Goal: Information Seeking & Learning: Learn about a topic

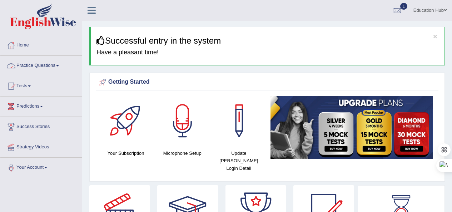
click at [49, 63] on link "Practice Questions" at bounding box center [40, 65] width 81 height 18
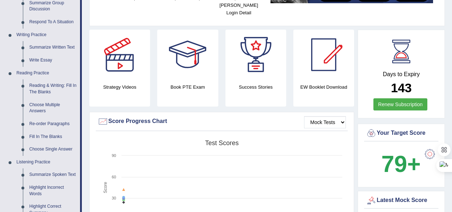
scroll to position [179, 0]
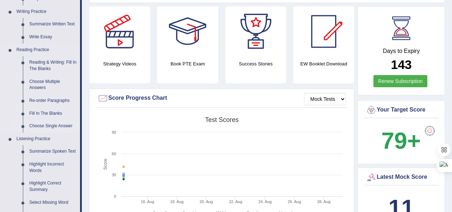
click at [45, 124] on link "Choose Single Answer" at bounding box center [53, 126] width 54 height 13
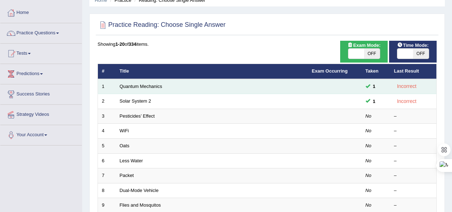
scroll to position [36, 0]
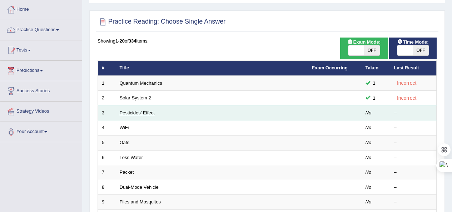
click at [135, 114] on link "Pesticides’ Effect" at bounding box center [137, 112] width 35 height 5
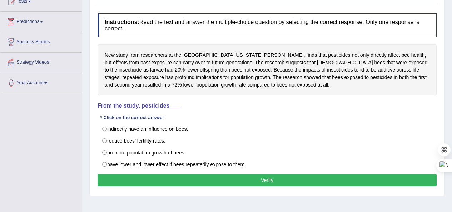
scroll to position [71, 0]
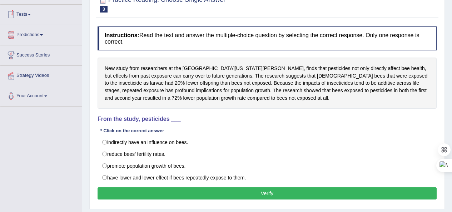
click at [35, 12] on link "Tests" at bounding box center [40, 14] width 81 height 18
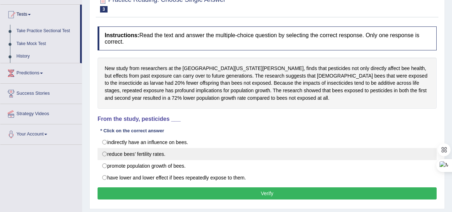
click at [107, 155] on label "reduce bees’ fertility rates." at bounding box center [267, 154] width 339 height 12
radio input "true"
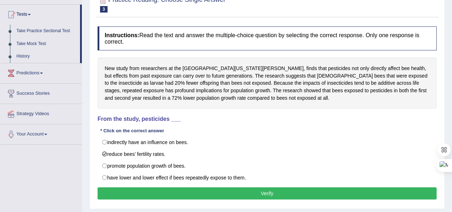
click at [263, 193] on button "Verify" at bounding box center [267, 193] width 339 height 12
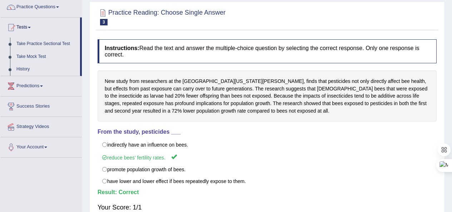
scroll to position [36, 0]
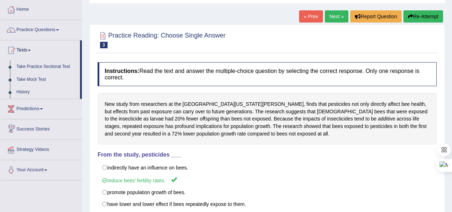
click at [334, 15] on link "Next »" at bounding box center [337, 16] width 24 height 12
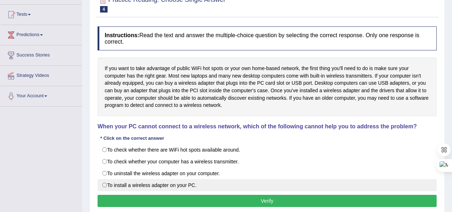
click at [109, 183] on label "To install a wireless adapter on your PC." at bounding box center [267, 185] width 339 height 12
radio input "true"
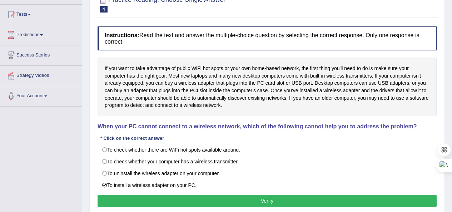
click at [277, 202] on button "Verify" at bounding box center [267, 201] width 339 height 12
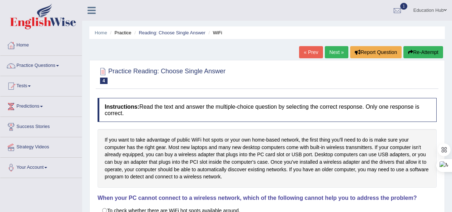
click at [332, 51] on link "Next »" at bounding box center [337, 52] width 24 height 12
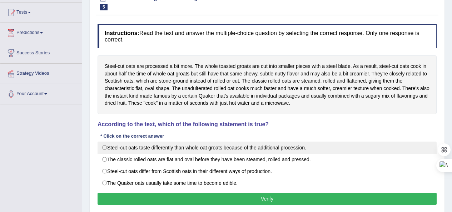
scroll to position [71, 0]
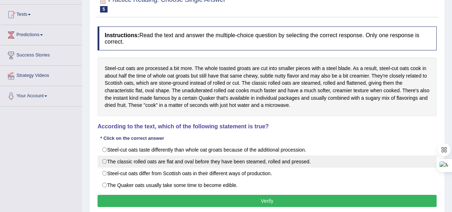
click at [101, 159] on label "The classic rolled oats are flat and oval before they have been steamed, rolled…" at bounding box center [267, 161] width 339 height 12
radio input "true"
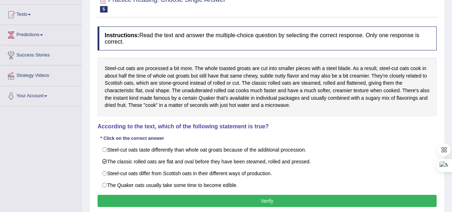
click at [262, 196] on button "Verify" at bounding box center [267, 201] width 339 height 12
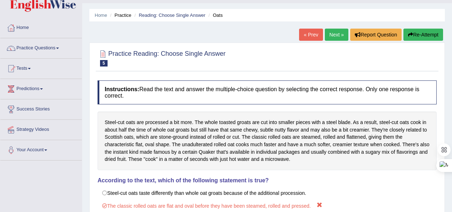
scroll to position [0, 0]
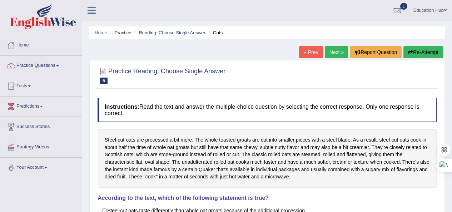
click at [332, 49] on link "Next »" at bounding box center [337, 52] width 24 height 12
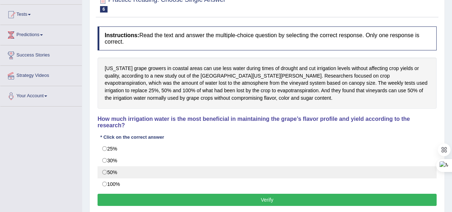
click at [109, 173] on label "50%" at bounding box center [267, 172] width 339 height 12
radio input "true"
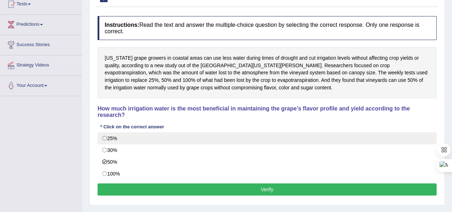
scroll to position [71, 0]
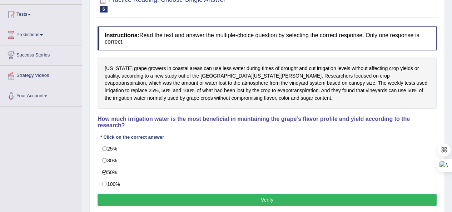
click at [267, 201] on button "Verify" at bounding box center [267, 200] width 339 height 12
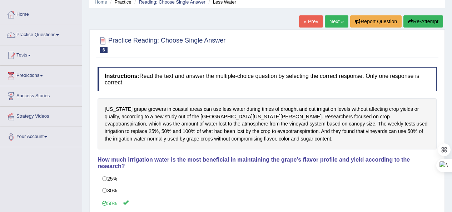
scroll to position [20, 0]
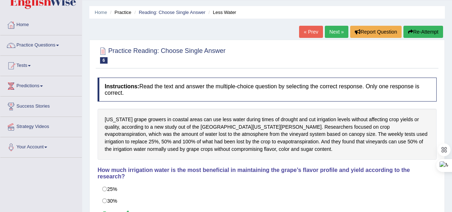
click at [332, 31] on link "Next »" at bounding box center [337, 32] width 24 height 12
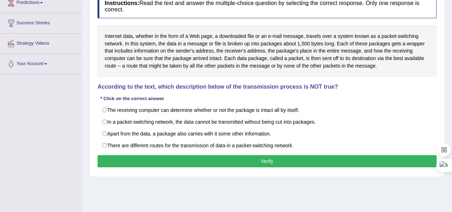
scroll to position [107, 0]
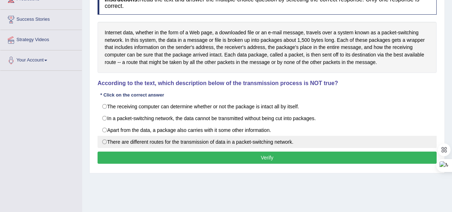
click at [182, 141] on label "There are different routes for the transmission of data in a packet-switching n…" at bounding box center [267, 142] width 339 height 12
radio input "true"
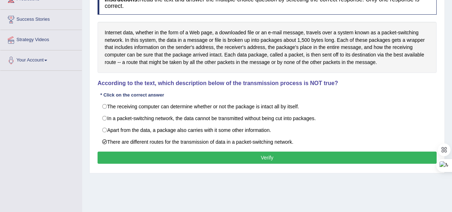
click at [252, 158] on button "Verify" at bounding box center [267, 157] width 339 height 12
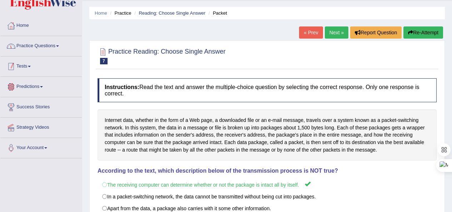
scroll to position [0, 0]
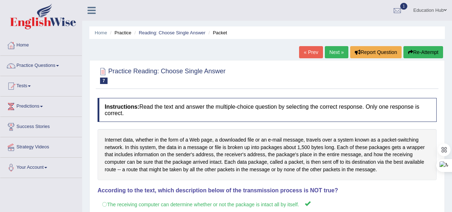
click at [48, 63] on link "Practice Questions" at bounding box center [40, 65] width 81 height 18
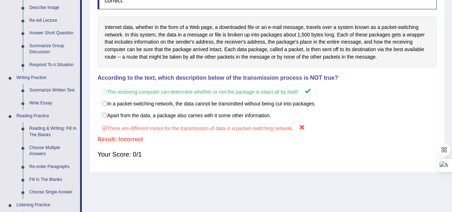
scroll to position [143, 0]
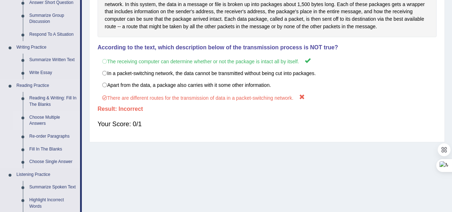
click at [51, 119] on link "Choose Multiple Answers" at bounding box center [53, 120] width 54 height 19
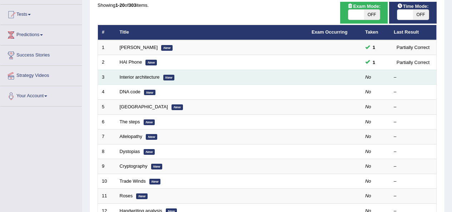
scroll to position [71, 0]
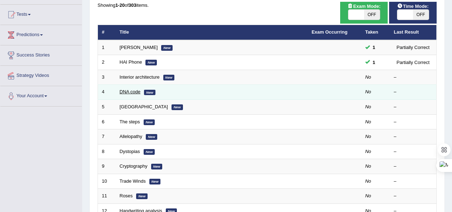
click at [130, 90] on link "DNA code" at bounding box center [130, 91] width 21 height 5
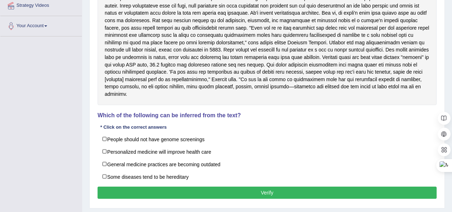
scroll to position [143, 0]
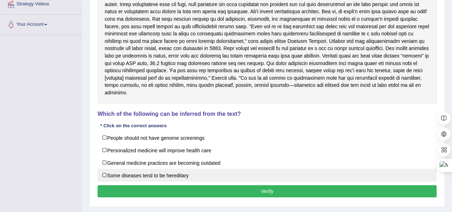
click at [107, 173] on label "Some diseases tend to be hereditary" at bounding box center [267, 175] width 339 height 13
checkbox input "true"
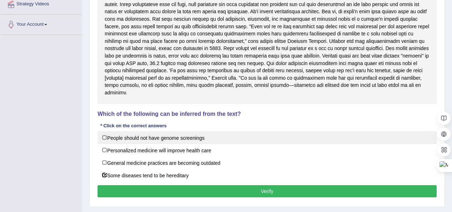
click at [112, 138] on label "People should not have genome screenings" at bounding box center [267, 137] width 339 height 13
checkbox input "true"
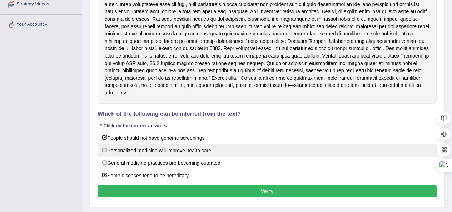
click at [110, 150] on label "Personalized medicine will improve health care" at bounding box center [267, 150] width 339 height 13
checkbox input "true"
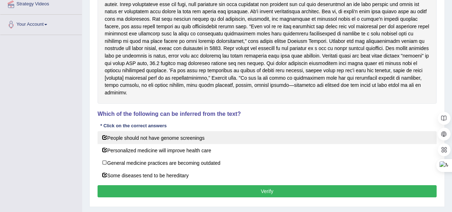
click at [105, 136] on label "People should not have genome screenings" at bounding box center [267, 137] width 339 height 13
checkbox input "false"
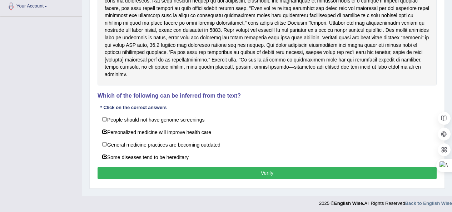
scroll to position [163, 0]
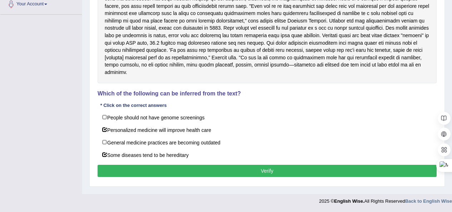
click at [273, 171] on button "Verify" at bounding box center [267, 171] width 339 height 12
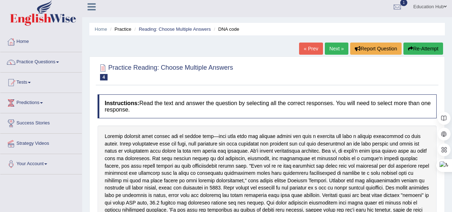
scroll to position [0, 0]
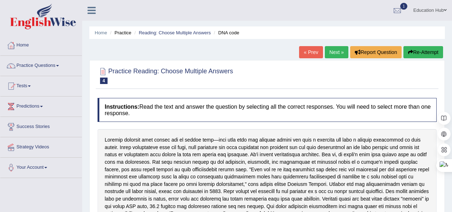
click at [332, 49] on link "Next »" at bounding box center [337, 52] width 24 height 12
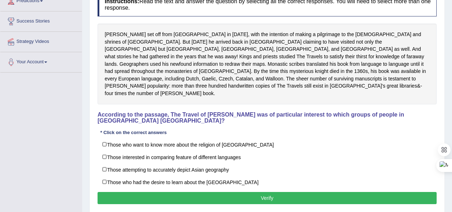
scroll to position [107, 0]
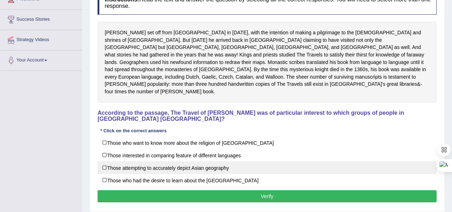
click at [151, 161] on label "Those attempting to accurately depict Asian geography" at bounding box center [267, 167] width 339 height 13
checkbox input "true"
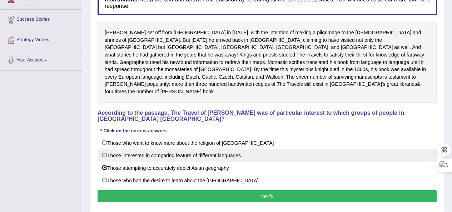
click at [157, 150] on label "Those interested in comparing feature of different languages" at bounding box center [267, 155] width 339 height 13
checkbox input "true"
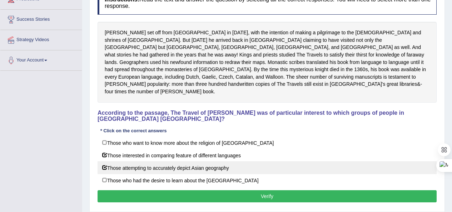
click at [139, 161] on label "Those attempting to accurately depict Asian geography" at bounding box center [267, 167] width 339 height 13
checkbox input "false"
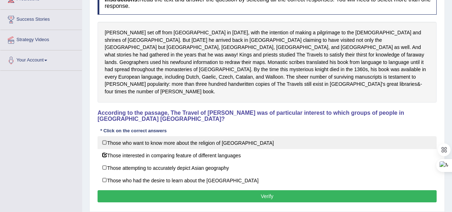
click at [139, 136] on label "Those who want to know more about the religion of Asia" at bounding box center [267, 142] width 339 height 13
checkbox input "true"
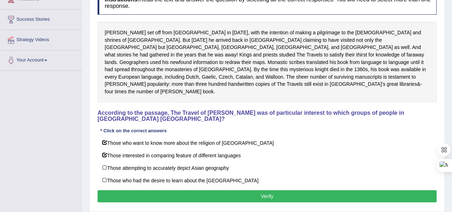
click at [274, 191] on button "Verify" at bounding box center [267, 196] width 339 height 12
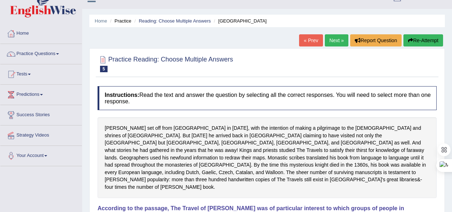
scroll to position [0, 0]
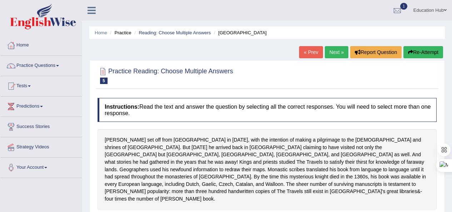
click at [327, 50] on link "Next »" at bounding box center [337, 52] width 24 height 12
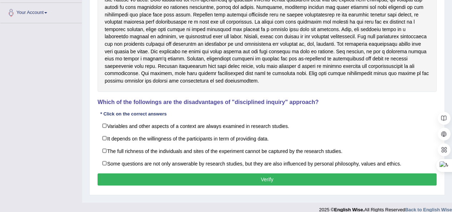
scroll to position [163, 0]
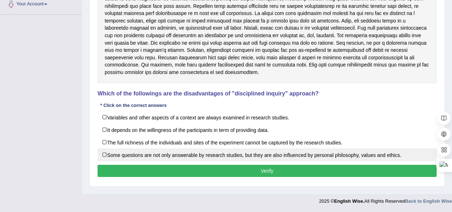
click at [168, 156] on label "Some questions are not only answerable by research studies, but they are also i…" at bounding box center [267, 154] width 339 height 13
checkbox input "true"
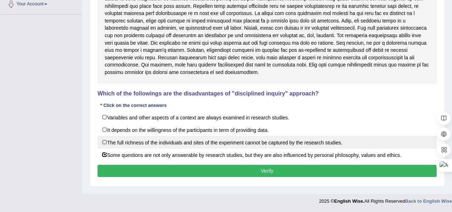
click at [147, 142] on label "The full richness of the individuals and sites of the experiment cannot be capt…" at bounding box center [267, 142] width 339 height 13
checkbox input "true"
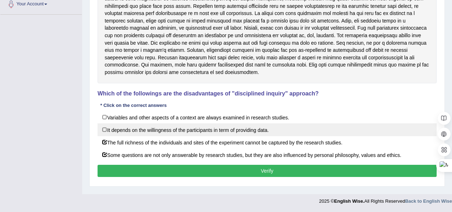
click at [188, 135] on label "It depends on the willingness of the participants in term of providing data." at bounding box center [267, 129] width 339 height 13
checkbox input "true"
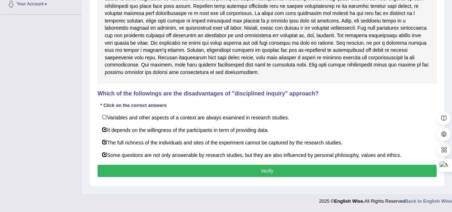
click at [279, 171] on button "Verify" at bounding box center [267, 171] width 339 height 12
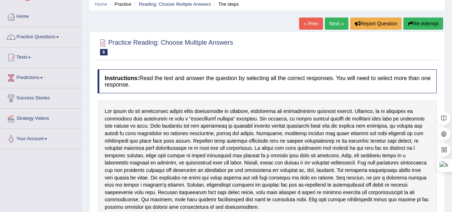
scroll to position [0, 0]
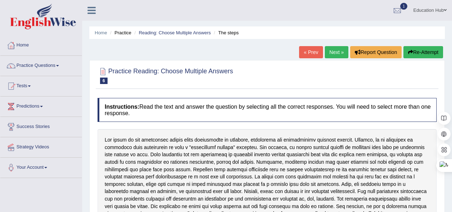
click at [33, 61] on link "Practice Questions" at bounding box center [40, 65] width 81 height 18
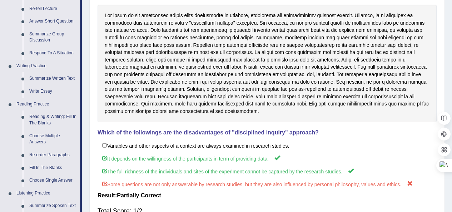
scroll to position [143, 0]
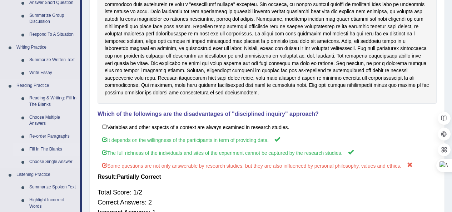
click at [60, 149] on link "Fill In The Blanks" at bounding box center [53, 149] width 54 height 13
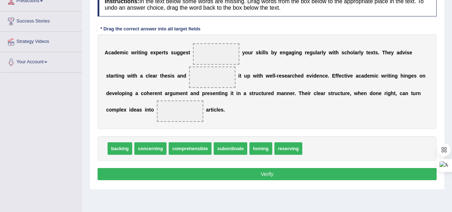
scroll to position [107, 0]
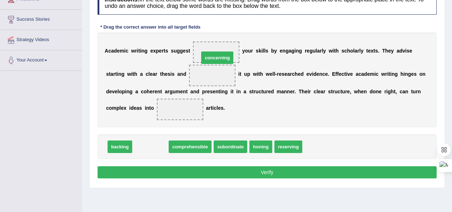
drag, startPoint x: 149, startPoint y: 148, endPoint x: 215, endPoint y: 59, distance: 111.3
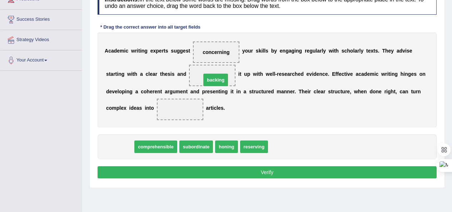
drag, startPoint x: 123, startPoint y: 147, endPoint x: 219, endPoint y: 80, distance: 116.8
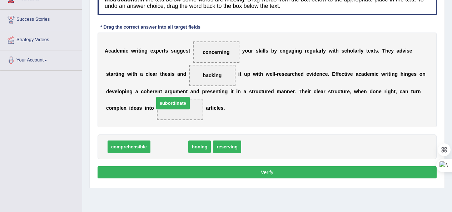
drag, startPoint x: 172, startPoint y: 149, endPoint x: 176, endPoint y: 106, distance: 43.0
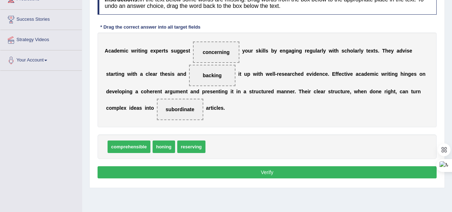
click at [267, 173] on button "Verify" at bounding box center [267, 172] width 339 height 12
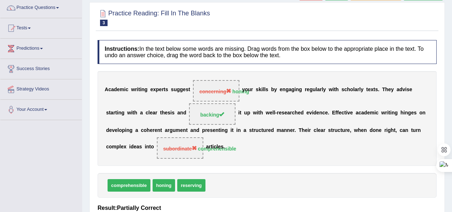
scroll to position [36, 0]
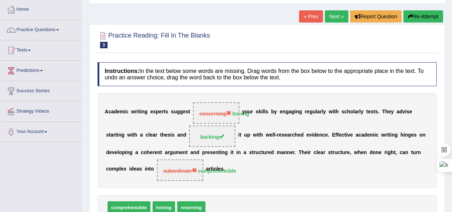
click at [328, 14] on link "Next »" at bounding box center [337, 16] width 24 height 12
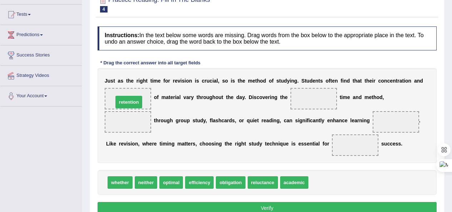
drag, startPoint x: 319, startPoint y: 181, endPoint x: 124, endPoint y: 101, distance: 211.0
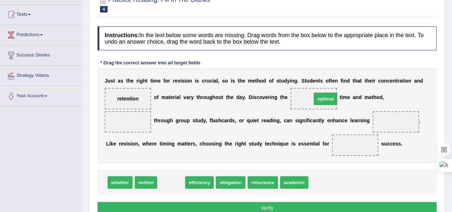
drag, startPoint x: 168, startPoint y: 182, endPoint x: 323, endPoint y: 99, distance: 175.5
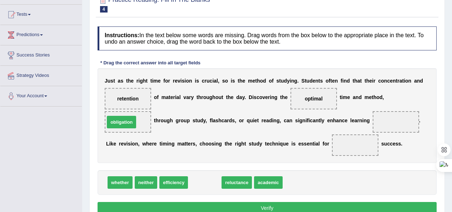
drag, startPoint x: 206, startPoint y: 182, endPoint x: 123, endPoint y: 121, distance: 102.8
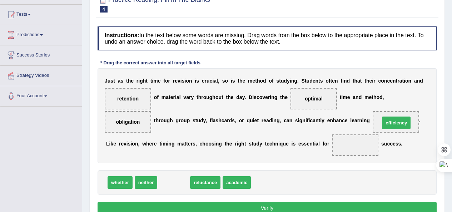
drag, startPoint x: 182, startPoint y: 184, endPoint x: 404, endPoint y: 124, distance: 230.4
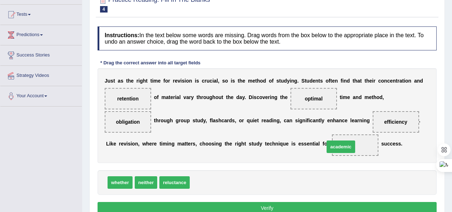
drag, startPoint x: 209, startPoint y: 186, endPoint x: 344, endPoint y: 150, distance: 139.3
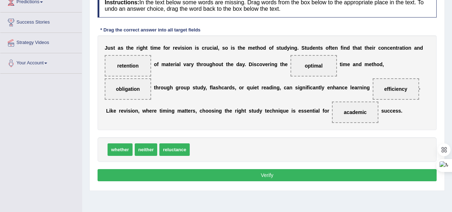
scroll to position [107, 0]
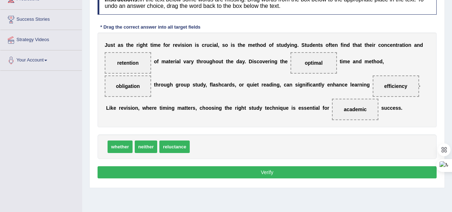
click at [268, 173] on button "Verify" at bounding box center [267, 172] width 339 height 12
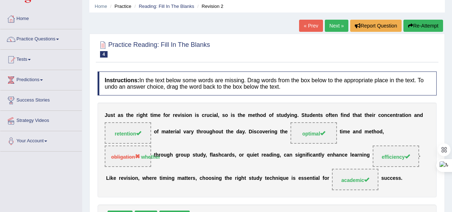
scroll to position [0, 0]
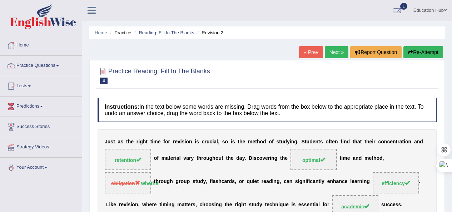
click at [330, 51] on link "Next »" at bounding box center [337, 52] width 24 height 12
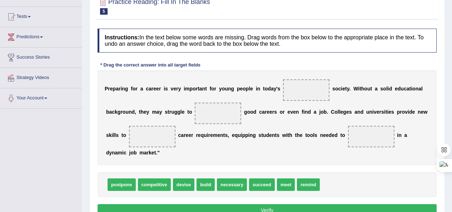
scroll to position [71, 0]
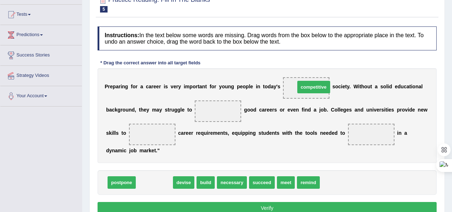
drag, startPoint x: 160, startPoint y: 184, endPoint x: 319, endPoint y: 89, distance: 185.7
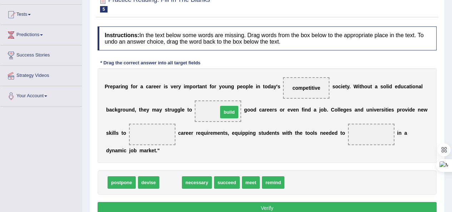
drag, startPoint x: 175, startPoint y: 181, endPoint x: 234, endPoint y: 111, distance: 91.6
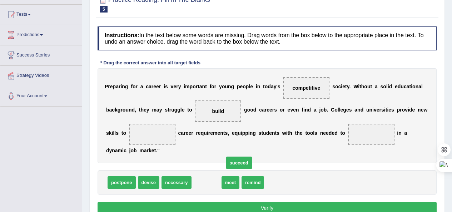
drag, startPoint x: 200, startPoint y: 181, endPoint x: 233, endPoint y: 162, distance: 38.0
click at [233, 162] on span "succeed" at bounding box center [239, 162] width 26 height 13
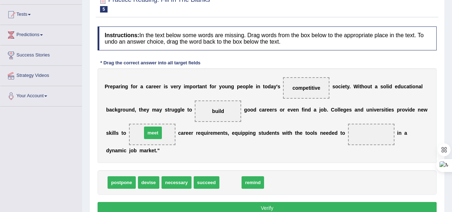
drag, startPoint x: 234, startPoint y: 180, endPoint x: 156, endPoint y: 131, distance: 92.1
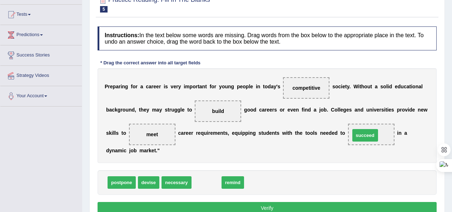
drag, startPoint x: 208, startPoint y: 182, endPoint x: 367, endPoint y: 135, distance: 165.5
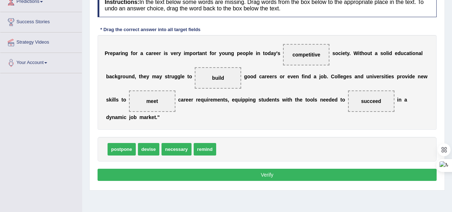
scroll to position [107, 0]
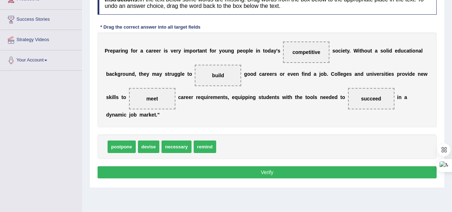
click at [265, 171] on button "Verify" at bounding box center [267, 172] width 339 height 12
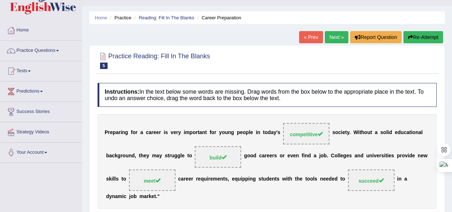
scroll to position [0, 0]
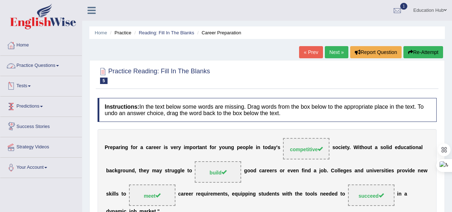
click at [58, 66] on link "Practice Questions" at bounding box center [40, 65] width 81 height 18
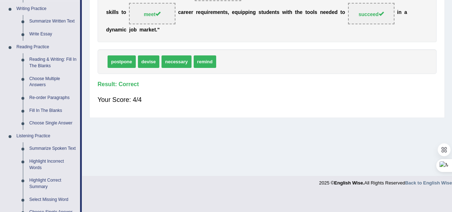
scroll to position [179, 0]
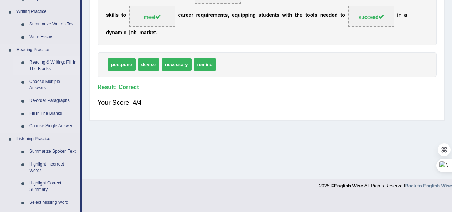
click at [50, 68] on link "Reading & Writing: Fill In The Blanks" at bounding box center [53, 65] width 54 height 19
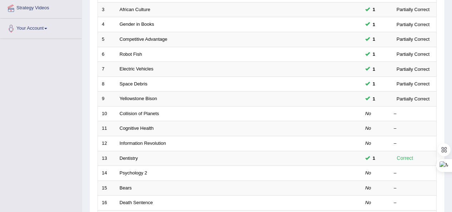
scroll to position [179, 0]
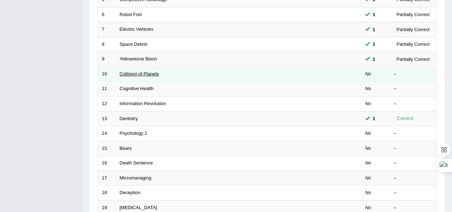
click at [128, 75] on link "Collision of Planets" at bounding box center [140, 73] width 40 height 5
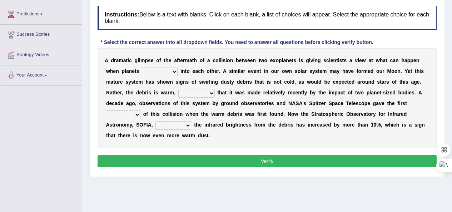
scroll to position [71, 0]
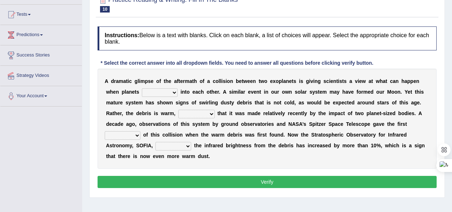
click at [175, 93] on select "crash explore roam implode" at bounding box center [160, 92] width 36 height 9
click at [228, 104] on b "s" at bounding box center [228, 103] width 3 height 6
click at [174, 92] on select "crash explore roam implode" at bounding box center [160, 92] width 36 height 9
select select "roam"
click at [142, 88] on select "crash explore roam implode" at bounding box center [160, 92] width 36 height 9
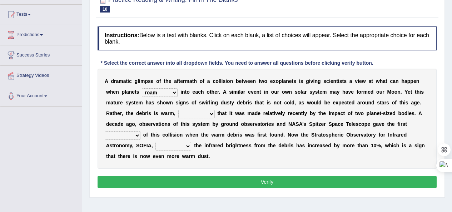
click at [174, 93] on select "crash explore roam implode" at bounding box center [160, 92] width 36 height 9
click at [255, 101] on b "t" at bounding box center [256, 103] width 2 height 6
click at [210, 113] on select "reinforcing sentencing forging conducing" at bounding box center [196, 114] width 36 height 9
select select "reinforcing"
click at [178, 110] on select "reinforcing sentencing forging conducing" at bounding box center [196, 114] width 36 height 9
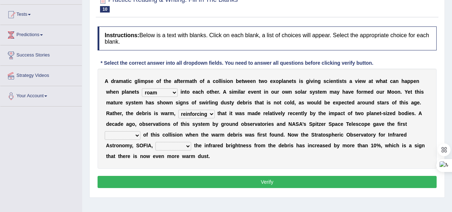
click at [138, 138] on select "pints faints hints taints" at bounding box center [123, 135] width 36 height 9
select select "hints"
click at [105, 131] on select "pints faints hints taints" at bounding box center [123, 135] width 36 height 9
click at [186, 144] on select "concealed revealed repealed unsealed" at bounding box center [173, 146] width 36 height 9
select select "revealed"
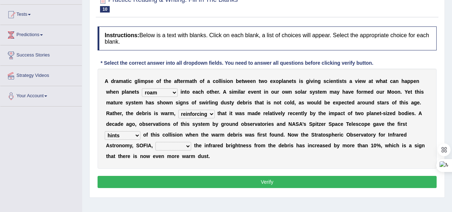
click at [155, 142] on select "concealed revealed repealed unsealed" at bounding box center [173, 146] width 36 height 9
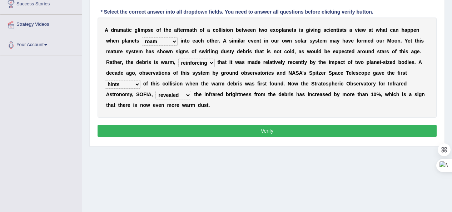
scroll to position [143, 0]
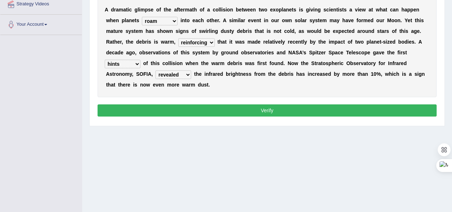
click at [264, 114] on button "Verify" at bounding box center [267, 110] width 339 height 12
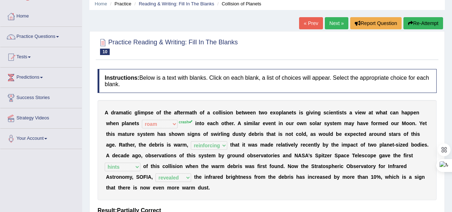
scroll to position [0, 0]
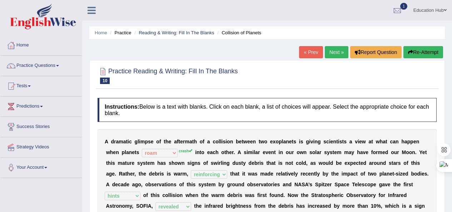
click at [332, 51] on link "Next »" at bounding box center [337, 52] width 24 height 12
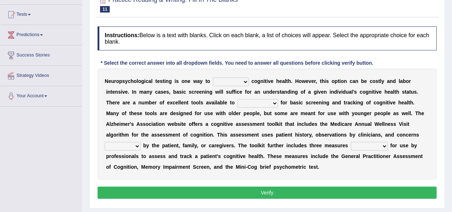
scroll to position [71, 0]
click at [247, 80] on select "obsess assess possess access" at bounding box center [231, 82] width 36 height 9
select select "assess"
click at [213, 78] on select "obsess assess possess access" at bounding box center [231, 82] width 36 height 9
click at [270, 104] on select "stationers practitioners petitioners questioners" at bounding box center [258, 103] width 40 height 9
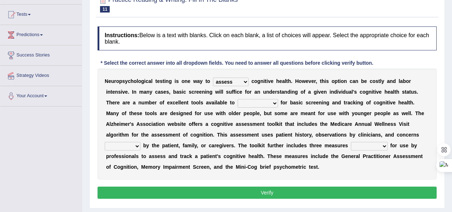
click at [270, 104] on select "stationers practitioners petitioners questioners" at bounding box center [258, 103] width 40 height 9
select select "practitioners"
click at [238, 99] on select "stationers practitioners petitioners questioners" at bounding box center [258, 103] width 40 height 9
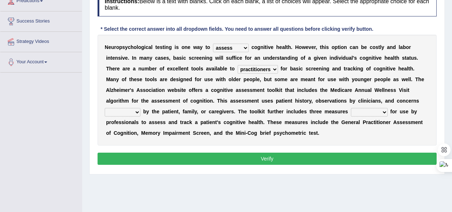
scroll to position [107, 0]
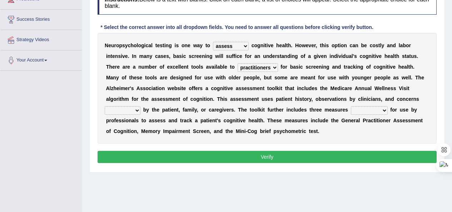
click at [138, 111] on select "raised rising arising praised" at bounding box center [123, 110] width 36 height 9
select select "raised"
click at [105, 106] on select "raised rising arising praised" at bounding box center [123, 110] width 36 height 9
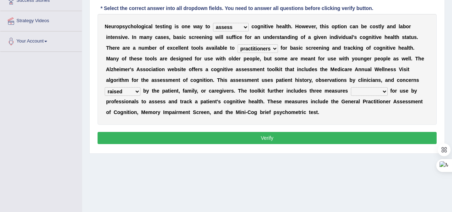
scroll to position [143, 0]
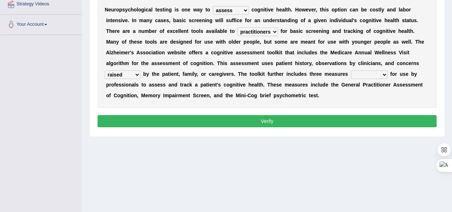
click at [380, 75] on select "validated intimidated dilapidated antedated" at bounding box center [369, 74] width 37 height 9
select select "validated"
click at [351, 70] on select "validated intimidated dilapidated antedated" at bounding box center [369, 74] width 37 height 9
click at [264, 115] on button "Verify" at bounding box center [267, 121] width 339 height 12
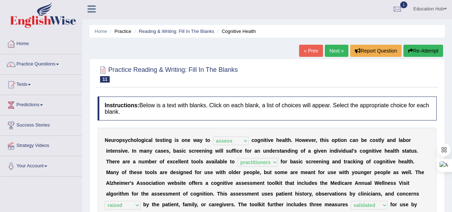
scroll to position [0, 0]
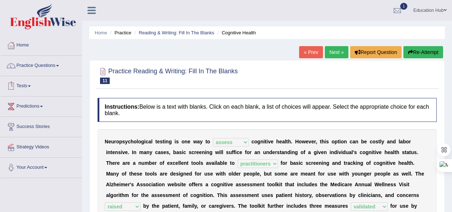
click at [51, 85] on link "Tests" at bounding box center [40, 85] width 81 height 18
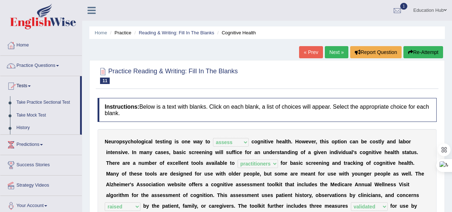
click at [49, 64] on link "Practice Questions" at bounding box center [40, 65] width 81 height 18
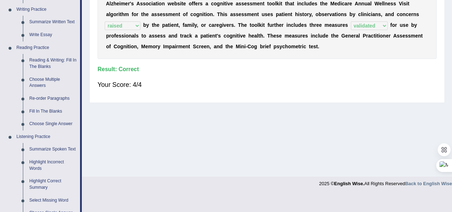
scroll to position [179, 0]
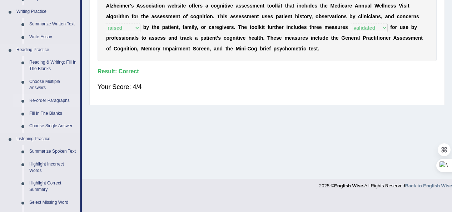
click at [60, 101] on link "Re-order Paragraphs" at bounding box center [53, 100] width 54 height 13
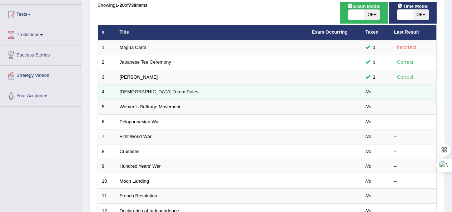
click at [153, 90] on link "[DEMOGRAPHIC_DATA] Totem Poles" at bounding box center [159, 91] width 79 height 5
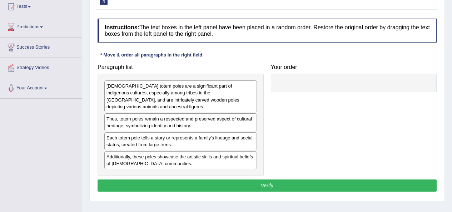
scroll to position [107, 0]
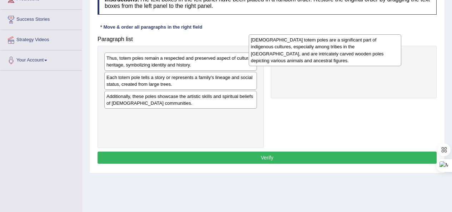
drag, startPoint x: 167, startPoint y: 68, endPoint x: 311, endPoint y: 50, distance: 145.5
click at [311, 50] on div "[DEMOGRAPHIC_DATA] totem poles are a significant part of indigenous cultures, e…" at bounding box center [325, 49] width 153 height 31
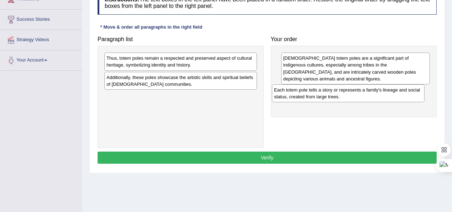
drag, startPoint x: 150, startPoint y: 81, endPoint x: 318, endPoint y: 94, distance: 168.0
click at [318, 94] on div "Each totem pole tells a story or represents a family's lineage and social statu…" at bounding box center [348, 93] width 153 height 18
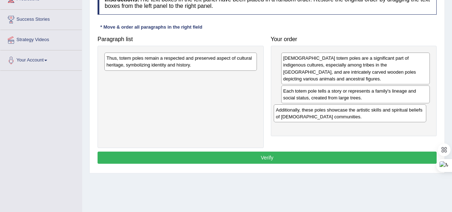
drag, startPoint x: 192, startPoint y: 82, endPoint x: 362, endPoint y: 115, distance: 172.4
click at [362, 115] on div "Additionally, these poles showcase the artistic skills and spiritual beliefs of…" at bounding box center [350, 113] width 153 height 18
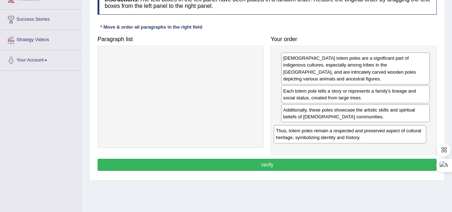
drag, startPoint x: 147, startPoint y: 58, endPoint x: 316, endPoint y: 130, distance: 184.2
click at [316, 130] on div "Thus, totem poles remain a respected and preserved aspect of cultural heritage,…" at bounding box center [350, 134] width 153 height 18
click at [289, 161] on button "Verify" at bounding box center [267, 165] width 339 height 12
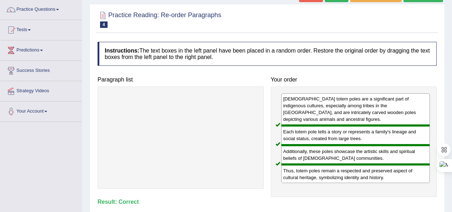
scroll to position [36, 0]
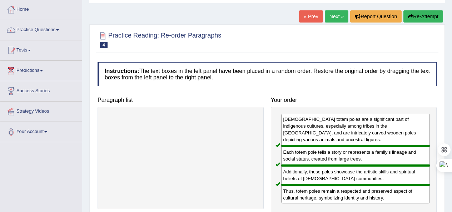
click at [340, 19] on link "Next »" at bounding box center [337, 16] width 24 height 12
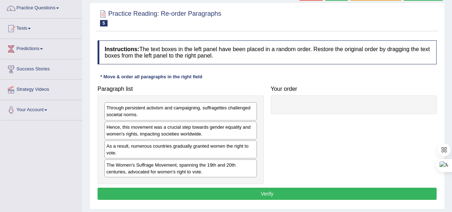
scroll to position [71, 0]
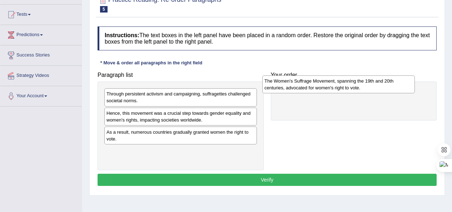
drag, startPoint x: 194, startPoint y: 159, endPoint x: 352, endPoint y: 89, distance: 172.7
click at [352, 89] on div "The Women's Suffrage Movement, spanning the 19th and 20th centuries, advocated …" at bounding box center [338, 84] width 153 height 18
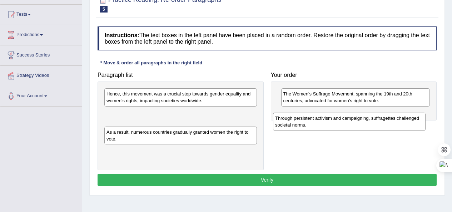
drag, startPoint x: 176, startPoint y: 105, endPoint x: 345, endPoint y: 130, distance: 170.4
click at [345, 130] on div "Through persistent activism and campaigning, suffragettes challenged societal n…" at bounding box center [349, 122] width 153 height 18
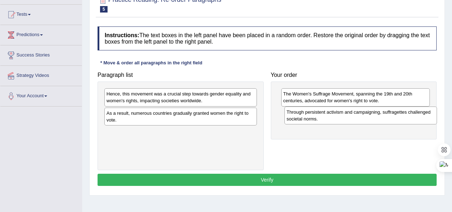
drag, startPoint x: 133, startPoint y: 117, endPoint x: 313, endPoint y: 116, distance: 180.1
click at [313, 116] on div "Through persistent activism and campaigning, suffragettes challenged societal n…" at bounding box center [360, 115] width 153 height 18
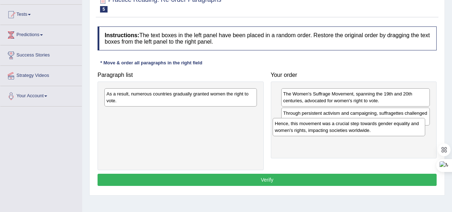
drag, startPoint x: 179, startPoint y: 98, endPoint x: 347, endPoint y: 127, distance: 170.9
click at [347, 127] on div "Hence, this movement was a crucial step towards gender equality and women's rig…" at bounding box center [349, 127] width 153 height 18
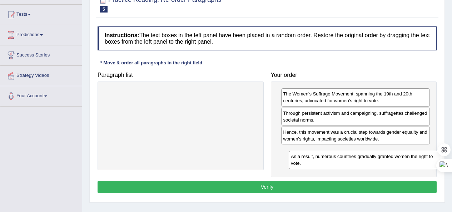
drag, startPoint x: 194, startPoint y: 97, endPoint x: 378, endPoint y: 160, distance: 194.7
click at [378, 160] on div "As a result, numerous countries gradually granted women the right to vote." at bounding box center [365, 160] width 153 height 18
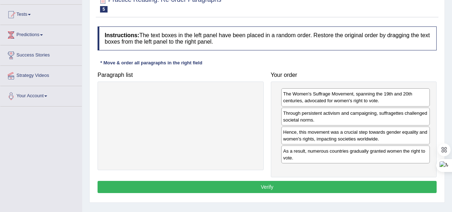
click at [297, 182] on button "Verify" at bounding box center [267, 187] width 339 height 12
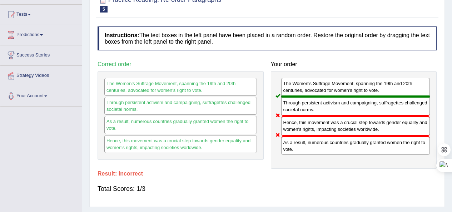
drag, startPoint x: 300, startPoint y: 118, endPoint x: 304, endPoint y: 108, distance: 10.0
click at [304, 108] on div "The Women's Suffrage Movement, spanning the 19th and 20th centuries, advocated …" at bounding box center [354, 120] width 166 height 98
drag, startPoint x: 128, startPoint y: 123, endPoint x: 224, endPoint y: 134, distance: 97.1
click at [224, 134] on div "The Women's Suffrage Movement, spanning the 19th and 20th centuries, advocated …" at bounding box center [181, 115] width 166 height 89
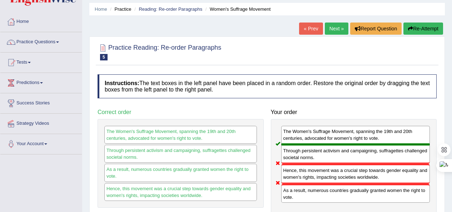
scroll to position [0, 0]
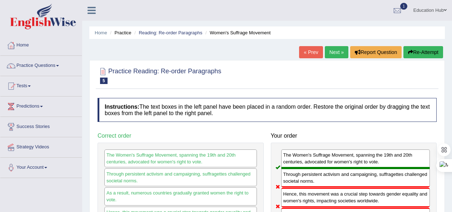
click at [332, 52] on link "Next »" at bounding box center [337, 52] width 24 height 12
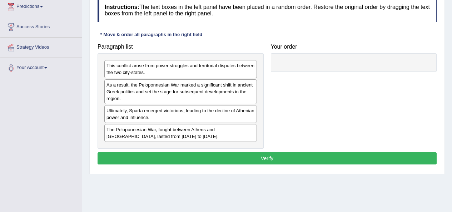
scroll to position [107, 0]
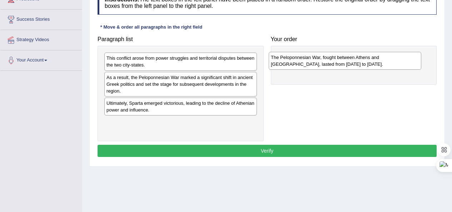
drag, startPoint x: 163, startPoint y: 129, endPoint x: 327, endPoint y: 65, distance: 176.6
click at [327, 65] on div "The Peloponnesian War, fought between Athens and Sparta, lasted from 431 to 404…" at bounding box center [345, 61] width 153 height 18
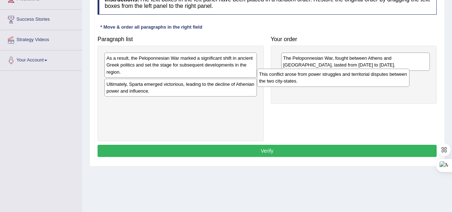
drag, startPoint x: 176, startPoint y: 66, endPoint x: 329, endPoint y: 83, distance: 153.4
click at [329, 83] on div "This conflict arose from power struggles and territorial disputes between the t…" at bounding box center [333, 78] width 153 height 18
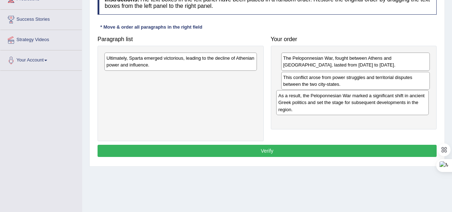
drag, startPoint x: 196, startPoint y: 68, endPoint x: 368, endPoint y: 105, distance: 175.9
click at [368, 105] on div "As a result, the Peloponnesian War marked a significant shift in ancient Greek …" at bounding box center [352, 102] width 153 height 25
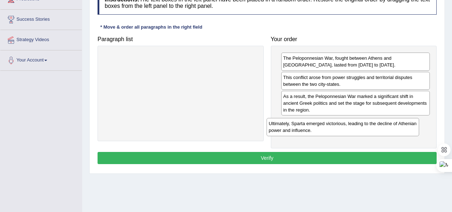
drag, startPoint x: 181, startPoint y: 66, endPoint x: 343, endPoint y: 131, distance: 174.9
click at [343, 131] on div "Ultimately, Sparta emerged victorious, leading to the decline of Athenian power…" at bounding box center [343, 127] width 153 height 18
click at [288, 155] on button "Verify" at bounding box center [267, 158] width 339 height 12
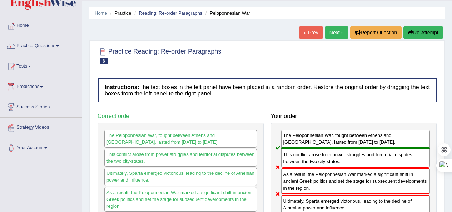
scroll to position [0, 0]
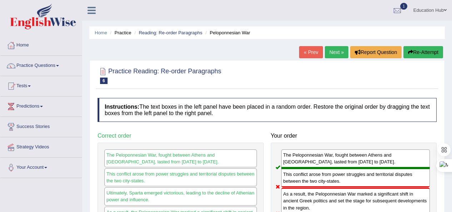
click at [339, 50] on link "Next »" at bounding box center [337, 52] width 24 height 12
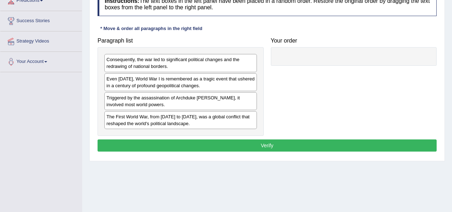
scroll to position [107, 0]
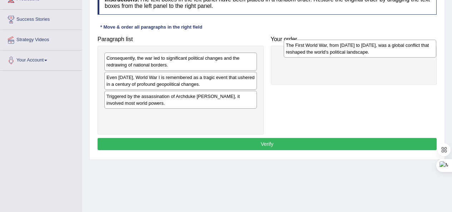
drag, startPoint x: 160, startPoint y: 118, endPoint x: 340, endPoint y: 48, distance: 192.5
click at [340, 48] on div "The First World War, from [DATE] to [DATE], was a global conflict that reshaped…" at bounding box center [360, 49] width 153 height 18
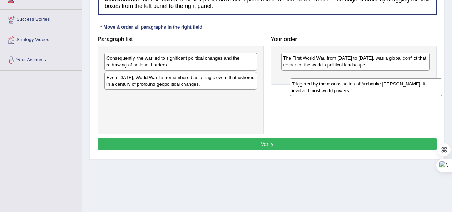
drag, startPoint x: 174, startPoint y: 101, endPoint x: 359, endPoint y: 89, distance: 185.8
click at [359, 89] on div "Triggered by the assassination of Archduke [PERSON_NAME], it involved most worl…" at bounding box center [366, 87] width 153 height 18
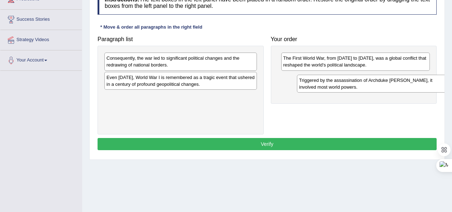
drag, startPoint x: 191, startPoint y: 101, endPoint x: 384, endPoint y: 85, distance: 193.2
click at [384, 85] on div "Triggered by the assassination of Archduke [PERSON_NAME], it involved most worl…" at bounding box center [373, 84] width 153 height 18
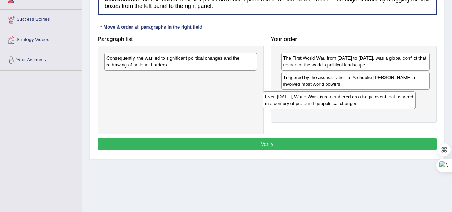
drag, startPoint x: 203, startPoint y: 82, endPoint x: 361, endPoint y: 101, distance: 159.8
click at [361, 101] on div "Even [DATE], World War I is remembered as a tragic event that ushered in a cent…" at bounding box center [339, 100] width 153 height 18
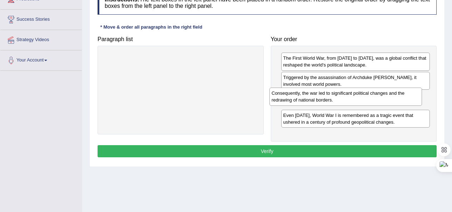
drag, startPoint x: 214, startPoint y: 62, endPoint x: 379, endPoint y: 97, distance: 168.7
click at [379, 97] on div "Consequently, the war led to significant political changes and the redrawing of…" at bounding box center [345, 97] width 153 height 18
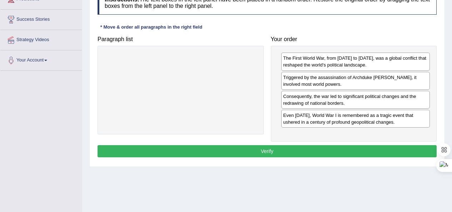
click at [261, 153] on button "Verify" at bounding box center [267, 151] width 339 height 12
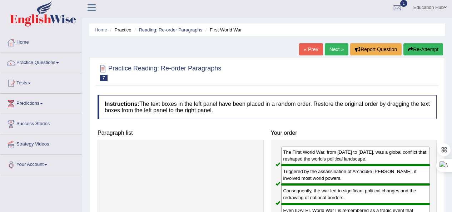
scroll to position [0, 0]
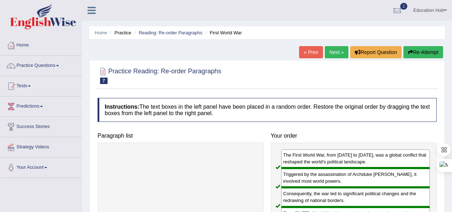
click at [333, 51] on link "Next »" at bounding box center [337, 52] width 24 height 12
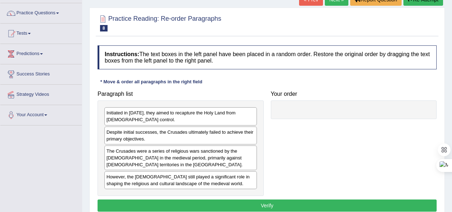
scroll to position [71, 0]
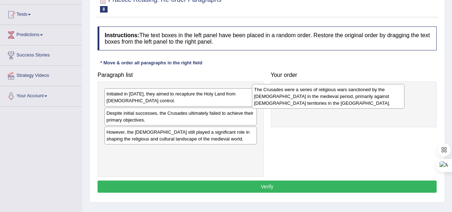
drag, startPoint x: 174, startPoint y: 141, endPoint x: 322, endPoint y: 99, distance: 153.6
click at [322, 99] on div "The Crusades were a series of religious wars sanctioned by the Latin Church in …" at bounding box center [328, 96] width 153 height 25
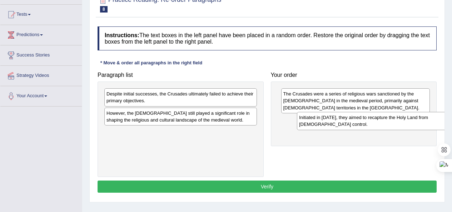
drag, startPoint x: 172, startPoint y: 98, endPoint x: 364, endPoint y: 121, distance: 194.0
click at [364, 121] on div "Initiated in 1095, they aimed to recapture the Holy Land from Muslim control." at bounding box center [373, 121] width 153 height 18
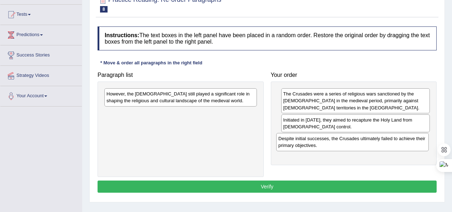
drag, startPoint x: 179, startPoint y: 97, endPoint x: 351, endPoint y: 142, distance: 177.6
click at [351, 142] on div "Despite initial successes, the Crusades ultimately failed to achieve their prim…" at bounding box center [352, 142] width 153 height 18
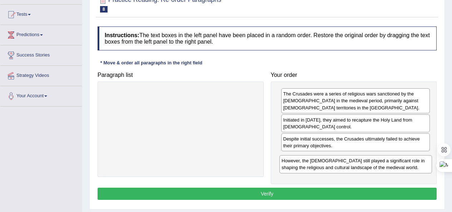
drag, startPoint x: 150, startPoint y: 95, endPoint x: 325, endPoint y: 162, distance: 187.4
click at [325, 162] on div "However, the Crusades still played a significant role in shaping the religious …" at bounding box center [355, 164] width 153 height 18
click at [258, 191] on button "Verify" at bounding box center [267, 194] width 339 height 12
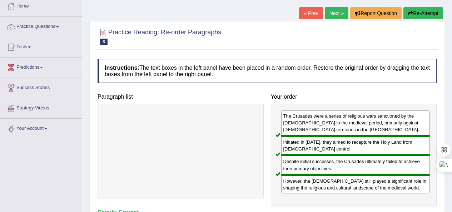
scroll to position [0, 0]
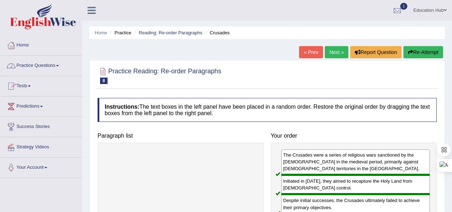
click at [42, 64] on link "Practice Questions" at bounding box center [40, 65] width 81 height 18
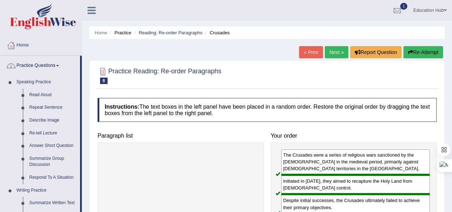
click at [26, 63] on link "Practice Questions" at bounding box center [40, 65] width 80 height 18
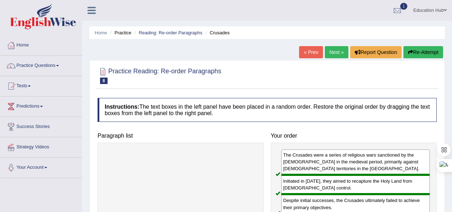
click at [32, 84] on link "Tests" at bounding box center [40, 85] width 81 height 18
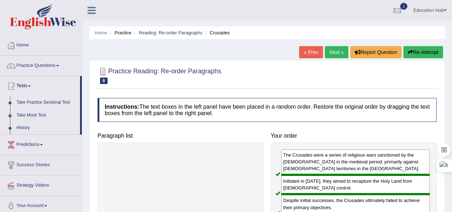
click at [46, 102] on link "Take Practice Sectional Test" at bounding box center [46, 102] width 67 height 13
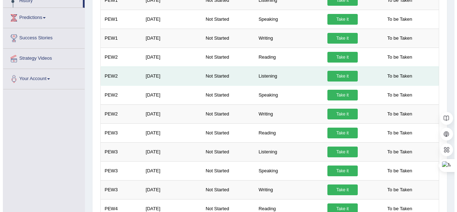
scroll to position [107, 0]
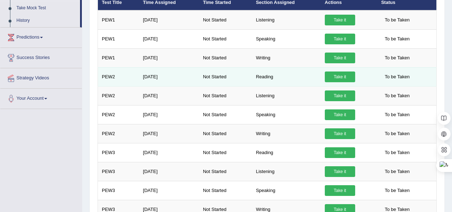
click at [333, 75] on link "Take it" at bounding box center [340, 76] width 30 height 11
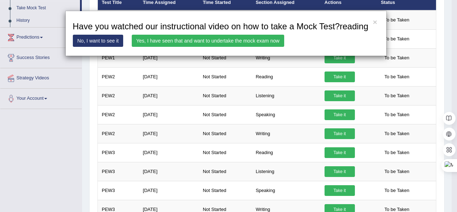
click at [180, 42] on link "Yes, I have seen that and want to undertake the mock exam now" at bounding box center [208, 41] width 153 height 12
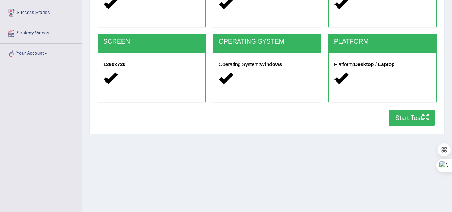
scroll to position [143, 0]
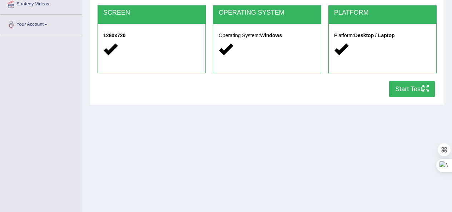
click at [403, 89] on button "Start Test" at bounding box center [412, 89] width 46 height 16
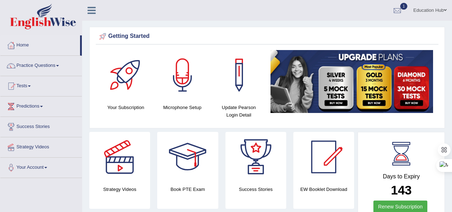
click at [33, 83] on link "Tests" at bounding box center [40, 85] width 81 height 18
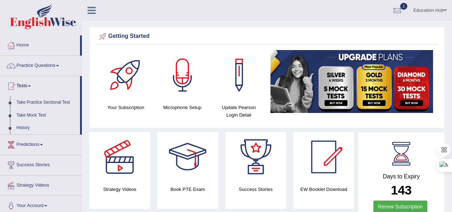
click at [29, 127] on link "History" at bounding box center [46, 127] width 67 height 13
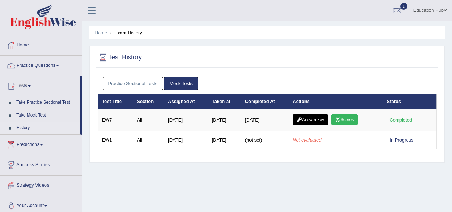
click at [132, 83] on link "Practice Sectional Tests" at bounding box center [133, 83] width 61 height 13
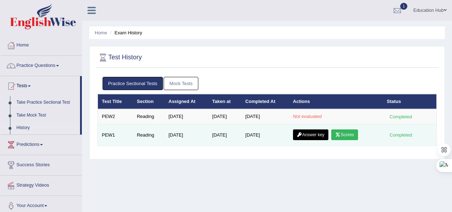
click at [344, 136] on link "Scores" at bounding box center [344, 134] width 26 height 11
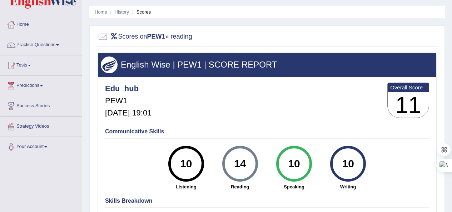
scroll to position [20, 0]
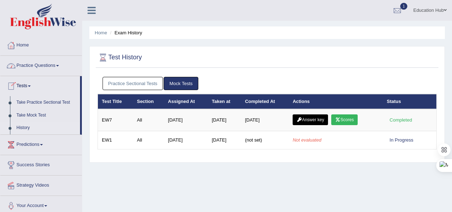
click at [129, 82] on link "Practice Sectional Tests" at bounding box center [133, 83] width 61 height 13
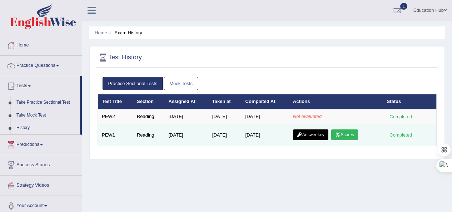
click at [358, 134] on link "Scores" at bounding box center [344, 134] width 26 height 11
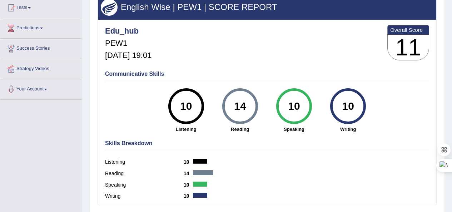
scroll to position [107, 0]
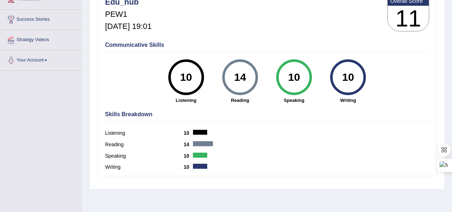
drag, startPoint x: 190, startPoint y: 144, endPoint x: 190, endPoint y: 140, distance: 3.9
click at [190, 144] on b "14" at bounding box center [188, 144] width 9 height 6
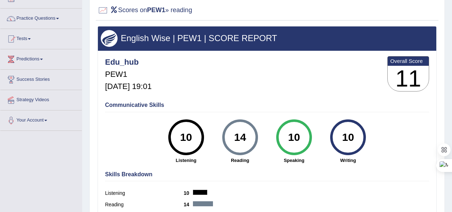
scroll to position [36, 0]
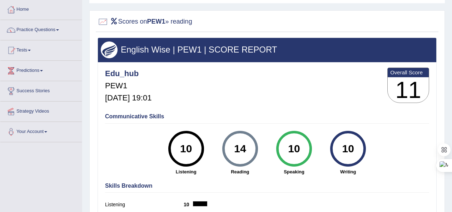
click at [404, 74] on b "Overall Score" at bounding box center [408, 72] width 36 height 6
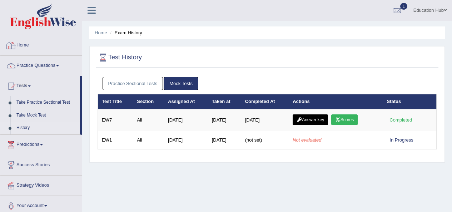
click at [128, 78] on link "Practice Sectional Tests" at bounding box center [133, 83] width 61 height 13
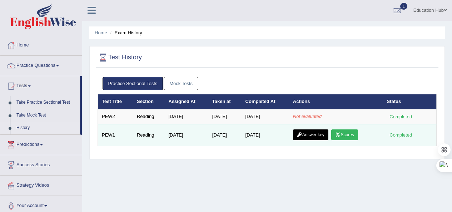
click at [314, 131] on link "Answer key" at bounding box center [310, 134] width 35 height 11
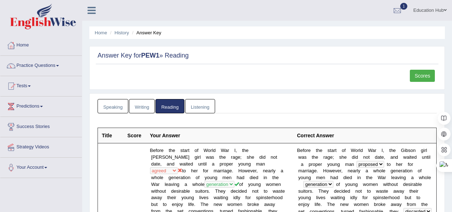
click at [31, 85] on link "Tests" at bounding box center [40, 85] width 81 height 18
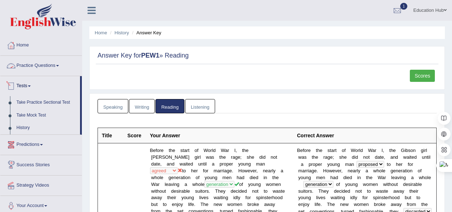
click at [56, 63] on link "Practice Questions" at bounding box center [40, 65] width 81 height 18
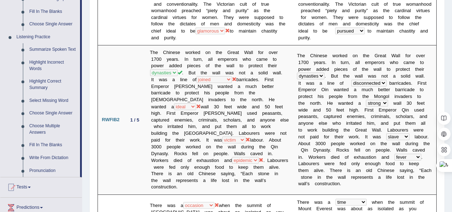
scroll to position [286, 0]
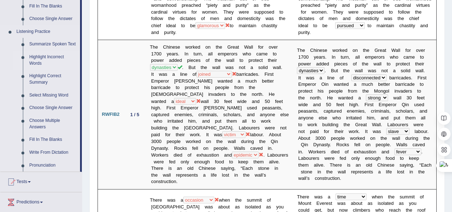
click at [45, 57] on link "Highlight Incorrect Words" at bounding box center [53, 60] width 54 height 19
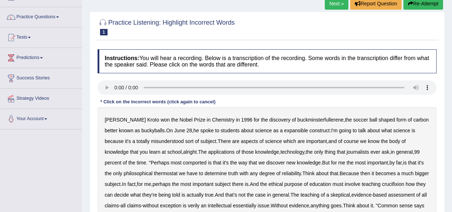
scroll to position [71, 0]
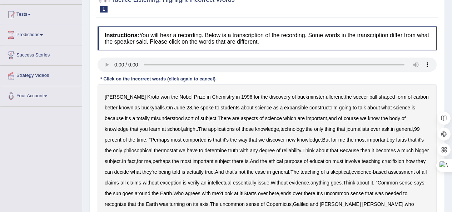
click at [212, 98] on b "Chemistry" at bounding box center [223, 97] width 23 height 6
click at [212, 97] on b "Chemistry" at bounding box center [223, 97] width 23 height 6
click at [284, 110] on b "expansible" at bounding box center [296, 108] width 24 height 6
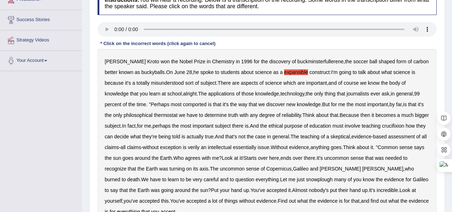
scroll to position [107, 0]
click at [183, 104] on b "comported" at bounding box center [195, 104] width 24 height 6
click at [154, 113] on b "thermostat" at bounding box center [166, 115] width 24 height 6
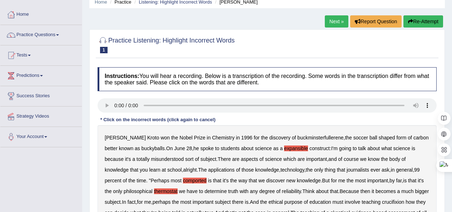
scroll to position [0, 0]
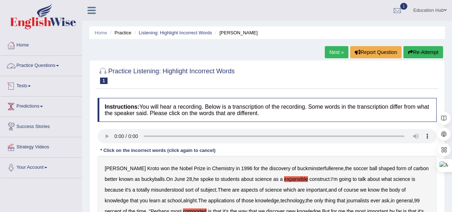
click at [55, 64] on link "Practice Questions" at bounding box center [40, 65] width 81 height 18
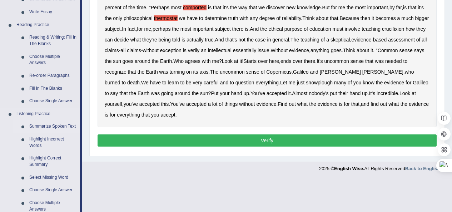
scroll to position [214, 0]
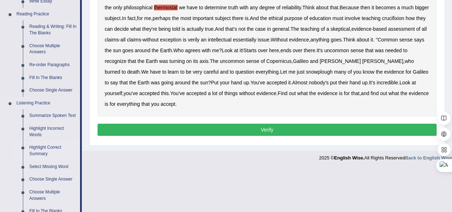
click at [43, 152] on link "Highlight Correct Summary" at bounding box center [53, 150] width 54 height 19
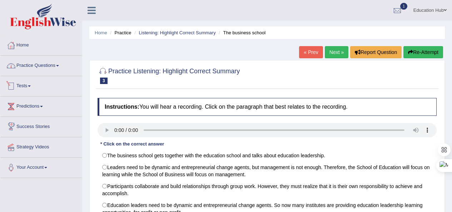
click at [48, 69] on link "Practice Questions" at bounding box center [40, 65] width 81 height 18
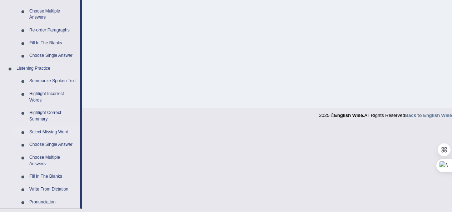
scroll to position [250, 0]
click at [49, 132] on link "Select Missing Word" at bounding box center [53, 131] width 54 height 13
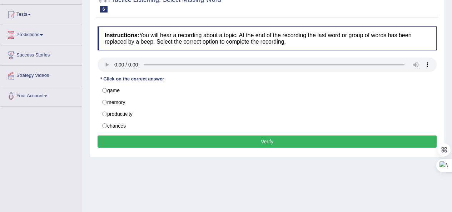
click at [176, 161] on div "Home Practice Listening: Select Missing Word Biological forgetting « Prev Next …" at bounding box center [267, 107] width 370 height 357
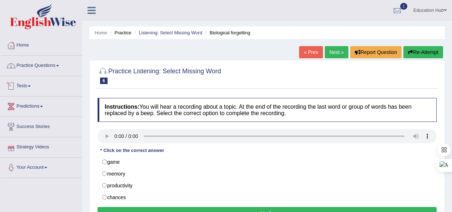
click at [52, 70] on link "Practice Questions" at bounding box center [40, 65] width 81 height 18
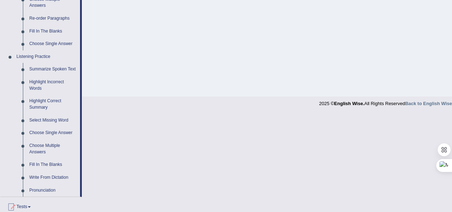
scroll to position [286, 0]
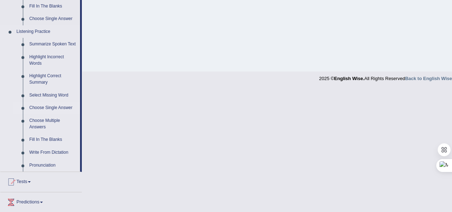
click at [49, 108] on link "Choose Single Answer" at bounding box center [53, 107] width 54 height 13
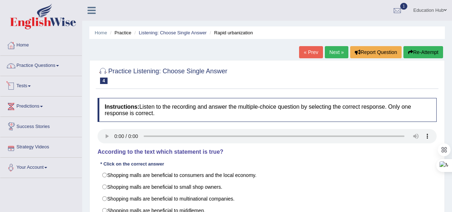
click at [54, 65] on link "Practice Questions" at bounding box center [40, 65] width 81 height 18
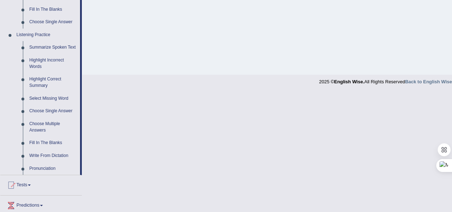
scroll to position [286, 0]
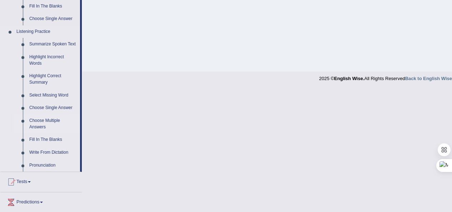
click at [55, 120] on link "Choose Multiple Answers" at bounding box center [53, 123] width 54 height 19
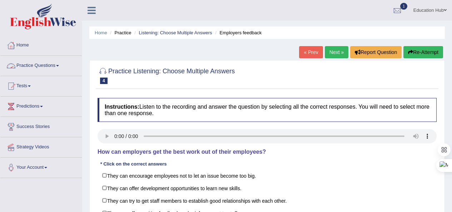
click at [40, 64] on link "Practice Questions" at bounding box center [40, 65] width 81 height 18
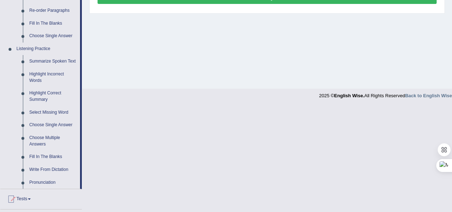
scroll to position [286, 0]
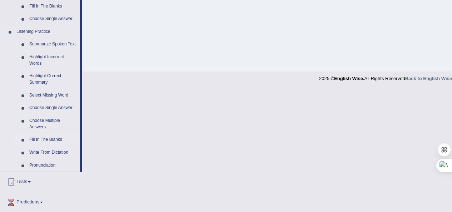
click at [39, 139] on link "Fill In The Blanks" at bounding box center [53, 139] width 54 height 13
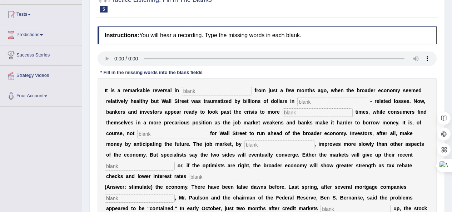
click at [198, 90] on input "text" at bounding box center [217, 91] width 70 height 9
click at [214, 91] on input "text" at bounding box center [217, 91] width 70 height 9
type input "jjjkjk"
type input "kkklmk"
type input "kmimimk"
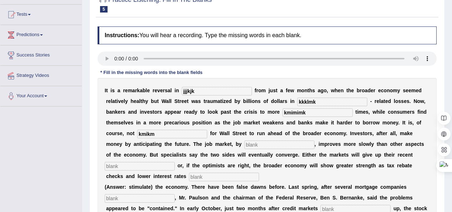
type input "kmikm"
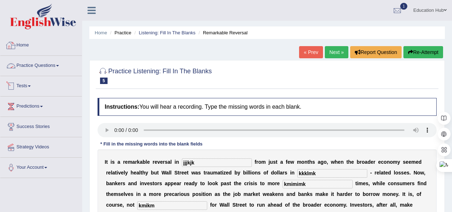
click at [43, 66] on link "Practice Questions" at bounding box center [40, 65] width 81 height 18
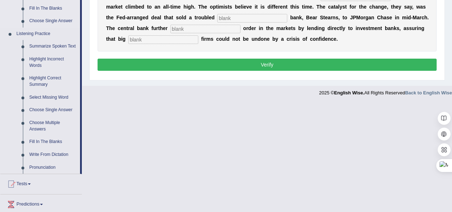
scroll to position [286, 0]
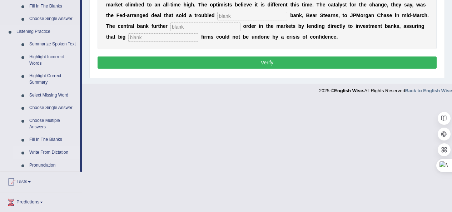
click at [39, 150] on link "Write From Dictation" at bounding box center [53, 152] width 54 height 13
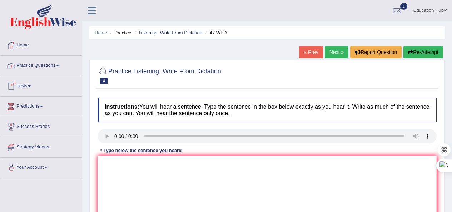
click at [34, 63] on link "Practice Questions" at bounding box center [40, 65] width 81 height 18
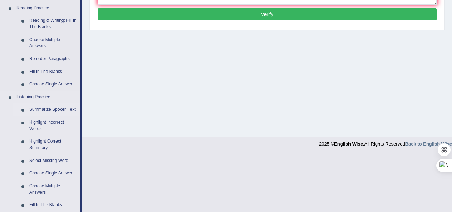
scroll to position [250, 0]
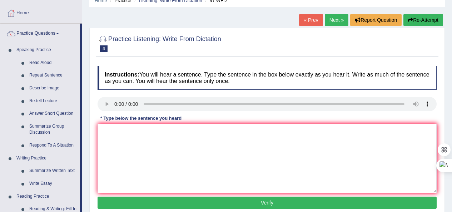
scroll to position [36, 0]
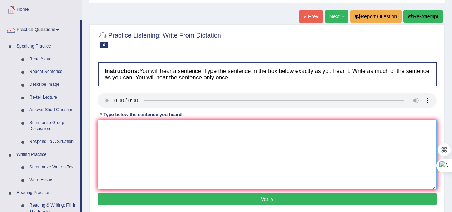
click at [108, 158] on textarea at bounding box center [267, 154] width 339 height 69
click at [110, 136] on textarea at bounding box center [267, 154] width 339 height 69
type textarea "Two drops of the solutio wes heated ad test you."
click at [269, 198] on button "Verify" at bounding box center [267, 199] width 339 height 12
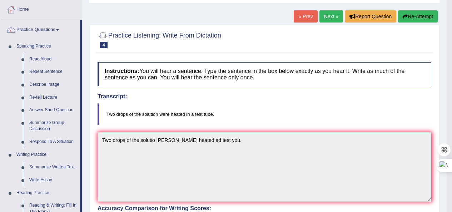
click at [330, 11] on link "Next »" at bounding box center [331, 16] width 24 height 12
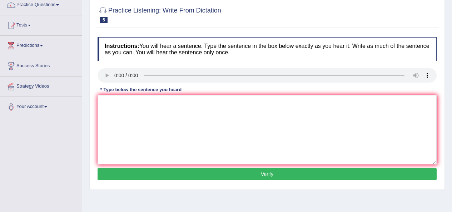
scroll to position [71, 0]
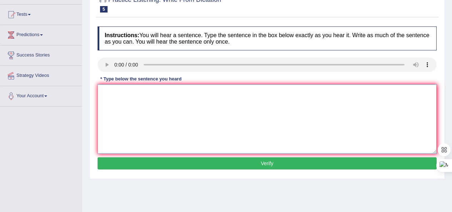
click at [121, 96] on textarea at bounding box center [267, 118] width 339 height 69
type textarea "The develpment has negative impact on the evironment."
click at [266, 165] on button "Verify" at bounding box center [267, 163] width 339 height 12
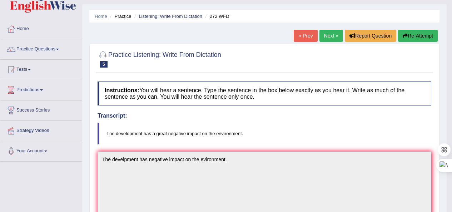
scroll to position [0, 0]
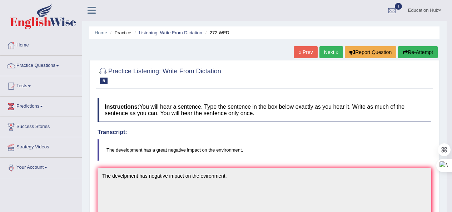
click at [333, 50] on link "Next »" at bounding box center [331, 52] width 24 height 12
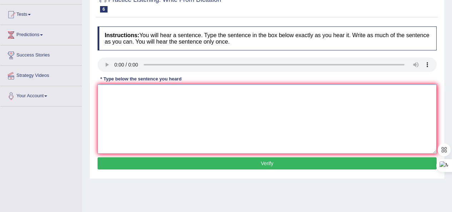
click at [129, 95] on textarea at bounding box center [267, 118] width 339 height 69
click at [160, 93] on textarea "Please take the informatio from websites from the opeiong time." at bounding box center [267, 118] width 339 height 69
click at [175, 92] on textarea "Please take the information from websites from the opeiong time." at bounding box center [267, 118] width 339 height 69
click at [242, 92] on textarea "Please take the information from the websites from the opeiong time." at bounding box center [267, 118] width 339 height 69
click at [184, 93] on textarea "Please take the information from the websites from the opening time." at bounding box center [267, 118] width 339 height 69
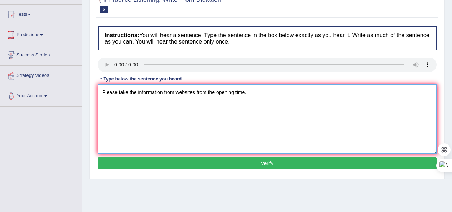
click at [206, 94] on textarea "Please take the information from websites from the opening time." at bounding box center [267, 118] width 339 height 69
drag, startPoint x: 214, startPoint y: 94, endPoint x: 198, endPoint y: 95, distance: 16.8
click at [195, 96] on textarea "Please take the information from websites from the opening time." at bounding box center [267, 118] width 339 height 69
type textarea "Please take the information from websites in opening time."
click at [263, 163] on button "Verify" at bounding box center [267, 163] width 339 height 12
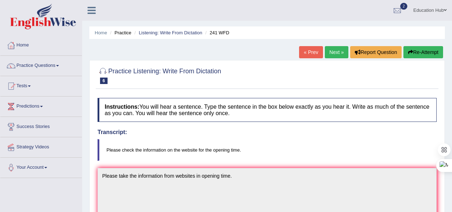
click at [334, 49] on link "Next »" at bounding box center [337, 52] width 24 height 12
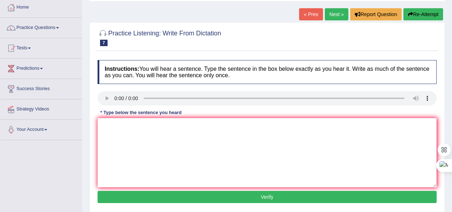
scroll to position [36, 0]
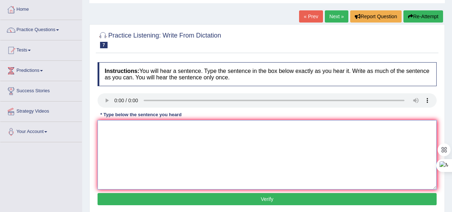
click at [115, 129] on textarea at bounding box center [267, 154] width 339 height 69
click at [163, 130] on textarea "Science is counted in everywhere in society." at bounding box center [267, 154] width 339 height 69
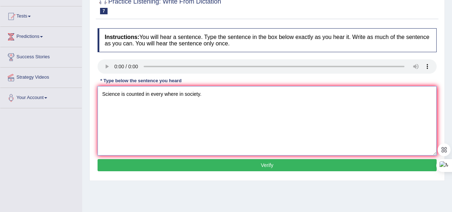
scroll to position [71, 0]
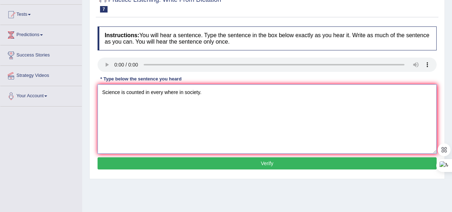
type textarea "Science is counted in every where in society."
click at [258, 161] on button "Verify" at bounding box center [267, 163] width 339 height 12
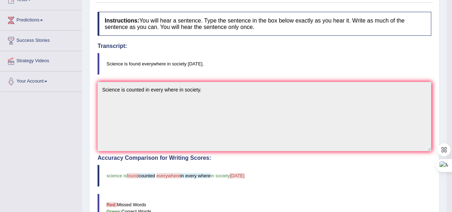
scroll to position [36, 0]
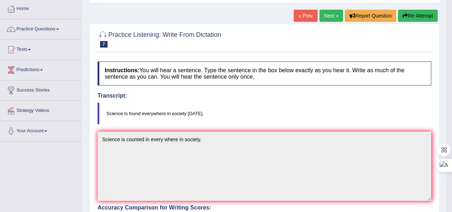
click at [331, 16] on link "Next »" at bounding box center [331, 16] width 24 height 12
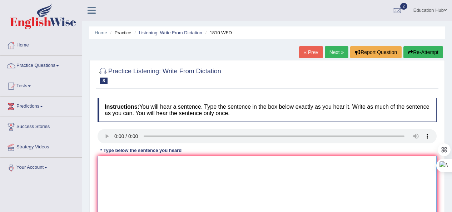
click at [119, 173] on textarea at bounding box center [267, 190] width 339 height 69
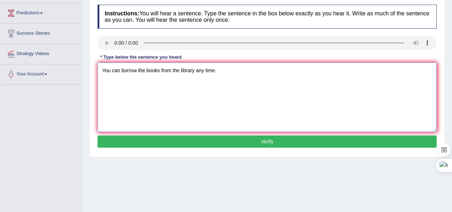
scroll to position [107, 0]
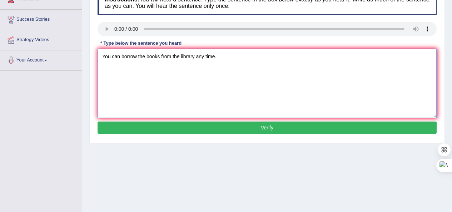
click at [197, 59] on textarea "You can borrow the books from the library any time." at bounding box center [267, 83] width 339 height 69
type textarea "You can borrow the books from the library at any time."
click at [259, 127] on button "Verify" at bounding box center [267, 127] width 339 height 12
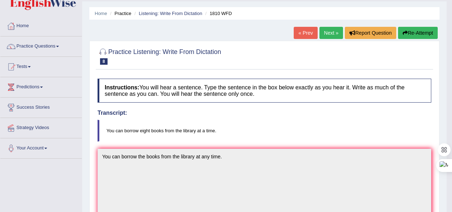
scroll to position [0, 0]
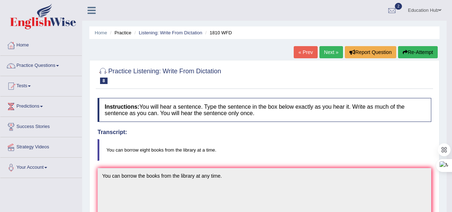
click at [51, 64] on link "Practice Questions" at bounding box center [40, 65] width 81 height 18
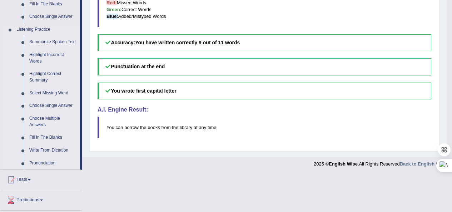
scroll to position [286, 0]
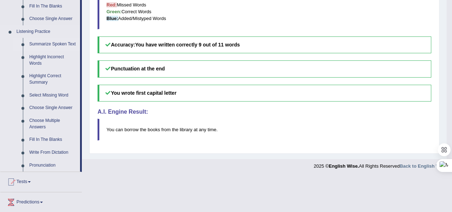
click at [60, 43] on link "Summarize Spoken Text" at bounding box center [53, 44] width 54 height 13
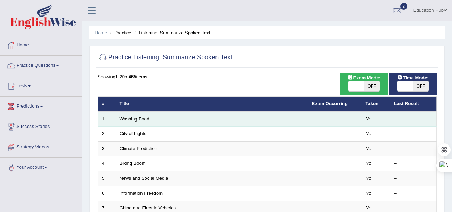
click at [130, 120] on link "Washing Food" at bounding box center [135, 118] width 30 height 5
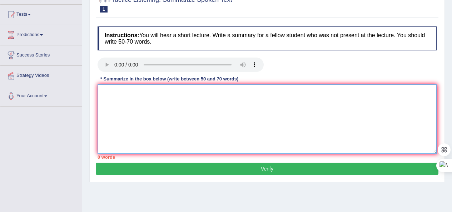
click at [109, 98] on textarea at bounding box center [267, 118] width 339 height 69
click at [136, 87] on textarea at bounding box center [267, 118] width 339 height 69
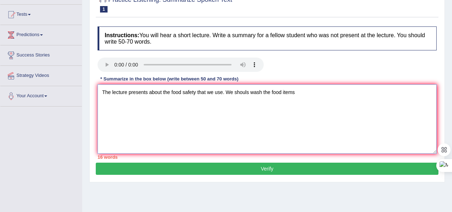
click at [104, 95] on textarea "The lecture presents about the food safety that we use. We shouls wash the food…" at bounding box center [267, 118] width 339 height 69
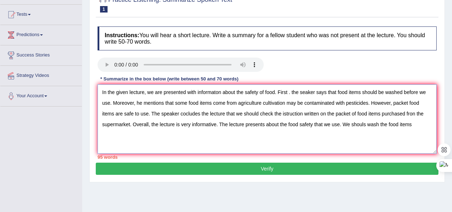
drag, startPoint x: 416, startPoint y: 127, endPoint x: 220, endPoint y: 126, distance: 195.8
click at [220, 126] on textarea "In the given lecture, we are presented with informaton about the safety of food…" at bounding box center [267, 118] width 339 height 69
click at [290, 94] on textarea "In the given lecture, we are presented with informaton about the safety of food…" at bounding box center [267, 118] width 339 height 69
click at [394, 103] on textarea "In the given lecture, we are presented with informaton about the safety of food…" at bounding box center [267, 118] width 339 height 69
drag, startPoint x: 300, startPoint y: 113, endPoint x: 284, endPoint y: 115, distance: 16.2
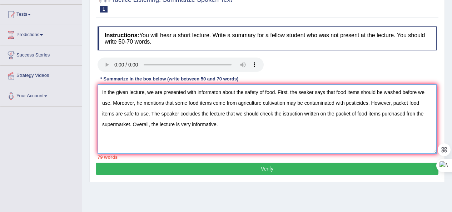
click at [284, 115] on textarea "In the given lecture, we are presented with informaton about the safety of food…" at bounding box center [267, 118] width 339 height 69
click at [417, 114] on textarea "In the given lecture, we are presented with informaton about the safety of food…" at bounding box center [267, 118] width 339 height 69
type textarea "In the given lecture, we are presented with informaton about the safety of food…"
click at [265, 168] on button "Verify" at bounding box center [267, 169] width 343 height 12
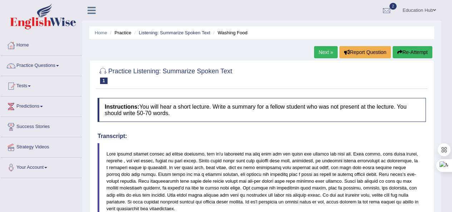
click at [29, 88] on link "Tests" at bounding box center [40, 85] width 81 height 18
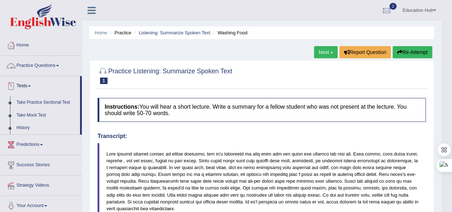
click at [54, 65] on link "Practice Questions" at bounding box center [40, 65] width 81 height 18
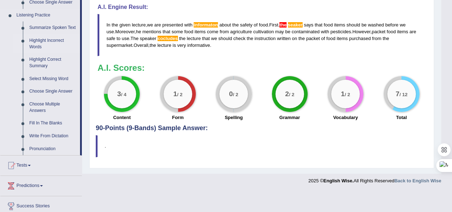
scroll to position [277, 0]
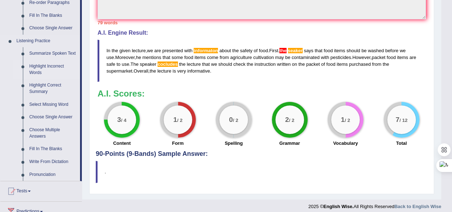
click at [52, 69] on link "Highlight Incorrect Words" at bounding box center [53, 69] width 54 height 19
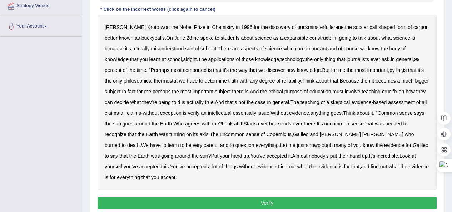
scroll to position [143, 0]
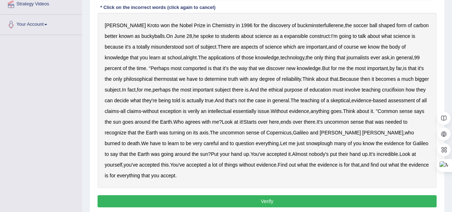
click at [284, 36] on b "expansible" at bounding box center [296, 36] width 24 height 6
click at [183, 70] on b "comported" at bounding box center [195, 68] width 24 height 6
click at [154, 79] on b "thermostat" at bounding box center [166, 79] width 24 height 6
click at [399, 89] on b "crucifixion" at bounding box center [393, 90] width 22 height 6
click at [200, 113] on b "verily" at bounding box center [194, 111] width 12 height 6
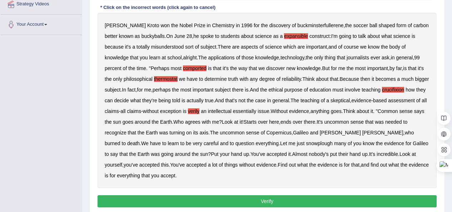
click at [306, 144] on b "snowplough" at bounding box center [319, 143] width 27 height 6
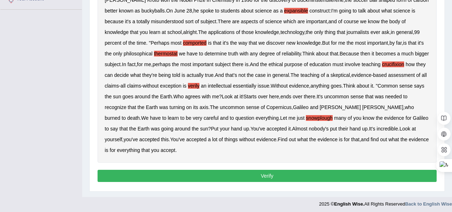
scroll to position [171, 0]
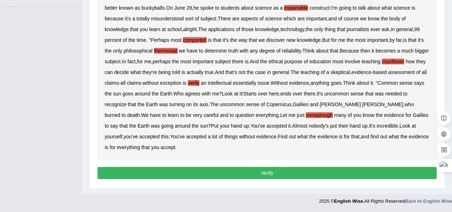
click at [269, 175] on button "Verify" at bounding box center [267, 173] width 339 height 12
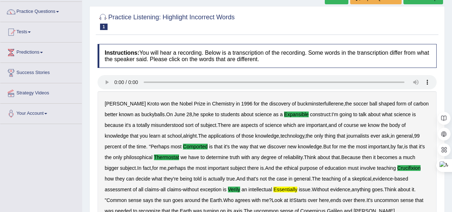
scroll to position [31, 0]
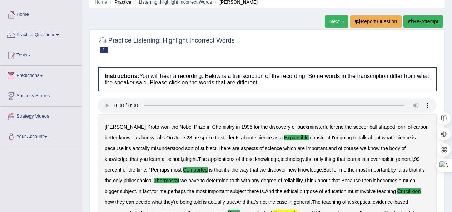
click at [335, 19] on link "Next »" at bounding box center [337, 21] width 24 height 12
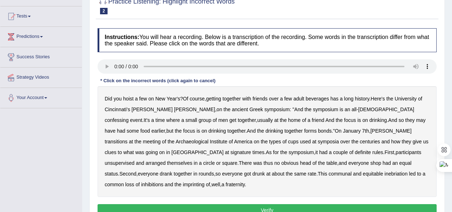
scroll to position [71, 0]
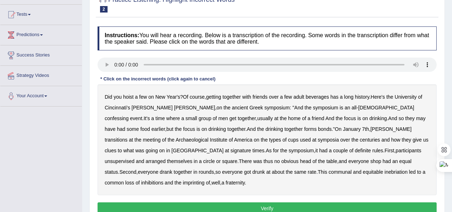
click at [129, 115] on b "confessing" at bounding box center [117, 118] width 24 height 6
click at [251, 148] on b "signature" at bounding box center [240, 151] width 21 height 6
click at [134, 158] on b "unsupervised" at bounding box center [120, 161] width 30 height 6
click at [205, 180] on b "imprinting" at bounding box center [194, 183] width 22 height 6
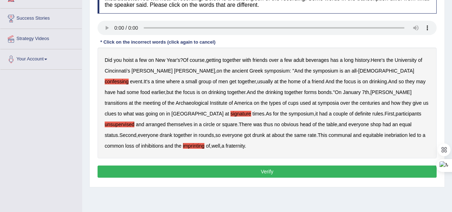
scroll to position [143, 0]
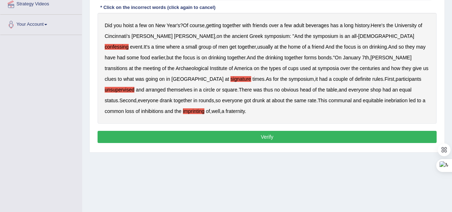
click at [267, 131] on button "Verify" at bounding box center [267, 137] width 339 height 12
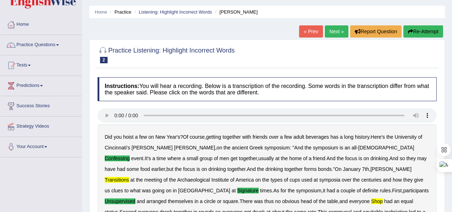
scroll to position [0, 0]
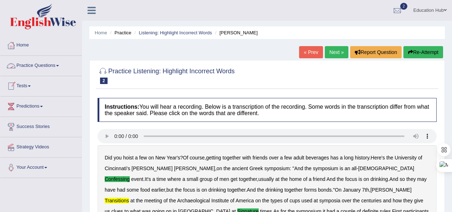
click at [39, 67] on link "Practice Questions" at bounding box center [40, 65] width 81 height 18
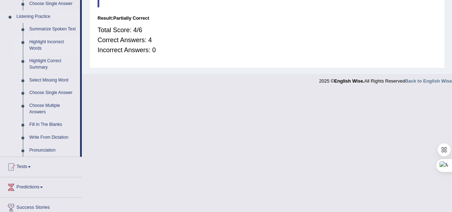
scroll to position [250, 0]
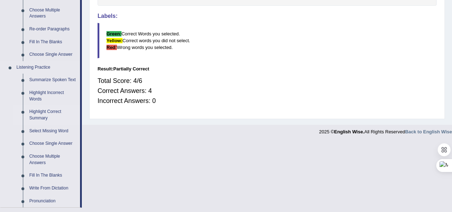
click at [50, 110] on link "Highlight Correct Summary" at bounding box center [53, 114] width 54 height 19
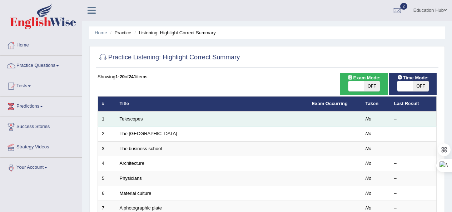
click at [139, 117] on link "Telescopes" at bounding box center [131, 118] width 23 height 5
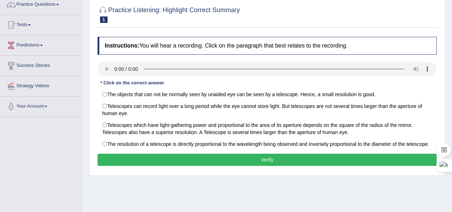
scroll to position [71, 0]
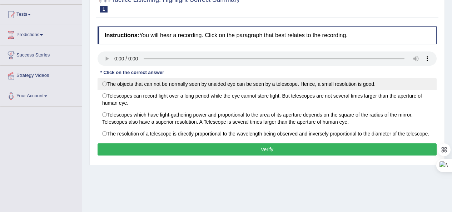
click at [147, 87] on label "The objects that can not be normally seen by unaided eye can be seen by a teles…" at bounding box center [267, 84] width 339 height 12
radio input "true"
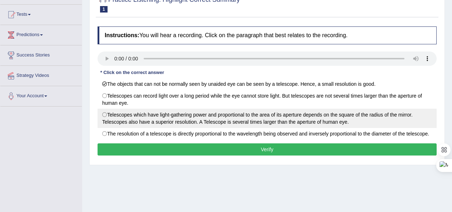
click at [133, 116] on label "Telescopes which have light-gathering power and proportional to the area of its…" at bounding box center [267, 118] width 339 height 19
radio input "true"
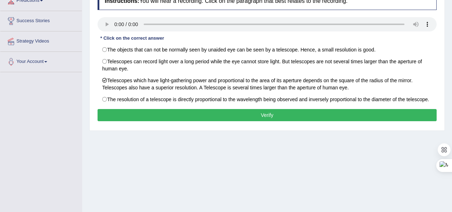
scroll to position [107, 0]
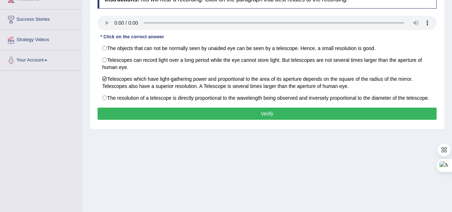
click at [269, 116] on button "Verify" at bounding box center [267, 114] width 339 height 12
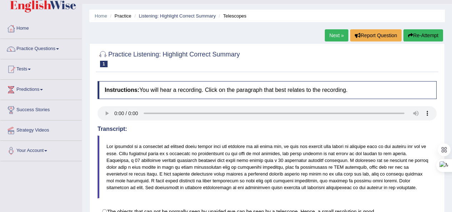
scroll to position [0, 0]
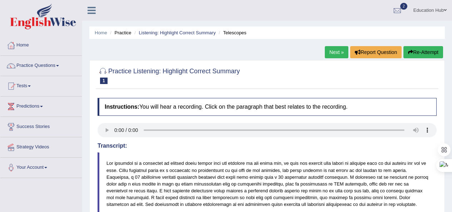
click at [339, 55] on link "Next »" at bounding box center [337, 52] width 24 height 12
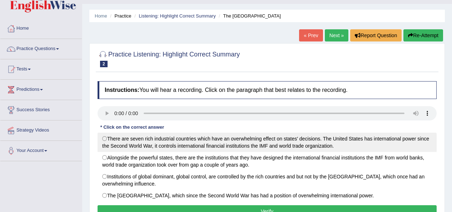
scroll to position [36, 0]
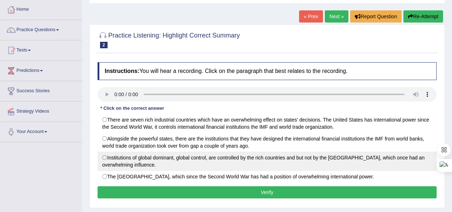
click at [145, 159] on label "Institutions of global dominant, global control, are controlled by the rich cou…" at bounding box center [267, 160] width 339 height 19
radio input "true"
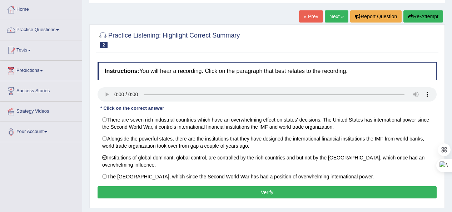
click at [266, 188] on button "Verify" at bounding box center [267, 192] width 339 height 12
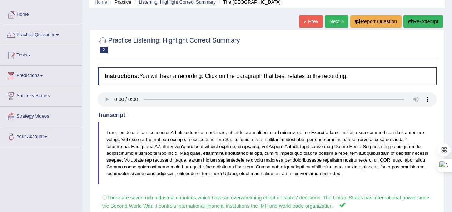
scroll to position [0, 0]
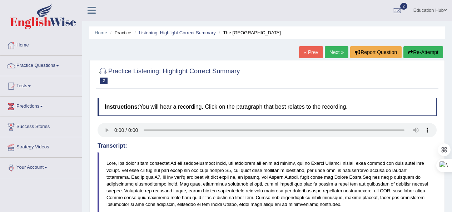
click at [335, 51] on link "Next »" at bounding box center [337, 52] width 24 height 12
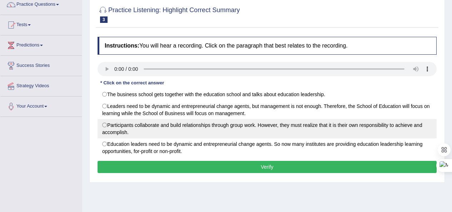
scroll to position [71, 0]
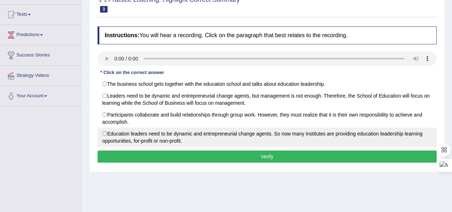
click at [215, 133] on label "Education leaders need to be dynamic and entrepreneurial change agents. So now …" at bounding box center [267, 137] width 339 height 19
radio input "true"
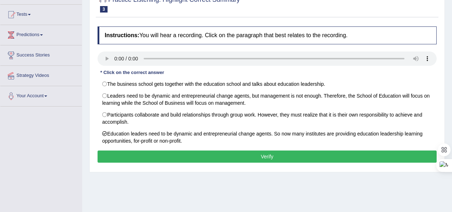
click at [261, 156] on button "Verify" at bounding box center [267, 156] width 339 height 12
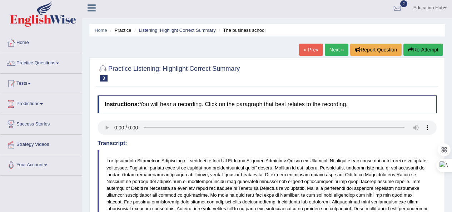
scroll to position [0, 0]
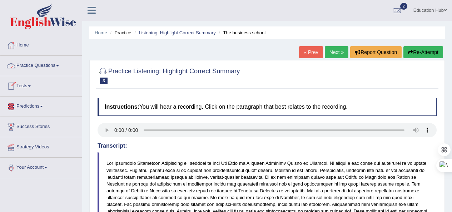
click at [40, 65] on link "Practice Questions" at bounding box center [40, 65] width 81 height 18
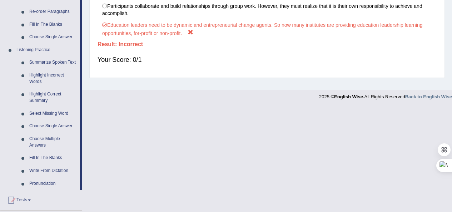
scroll to position [286, 0]
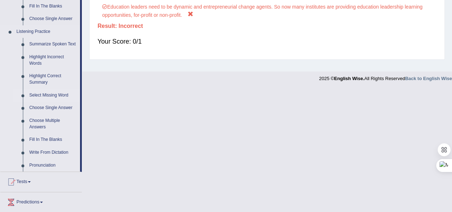
click at [54, 97] on link "Select Missing Word" at bounding box center [53, 95] width 54 height 13
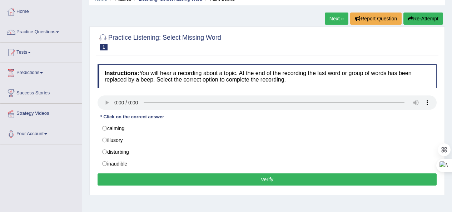
scroll to position [36, 0]
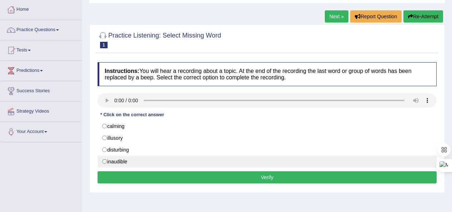
click at [121, 159] on label "inaudible" at bounding box center [267, 161] width 339 height 12
radio input "true"
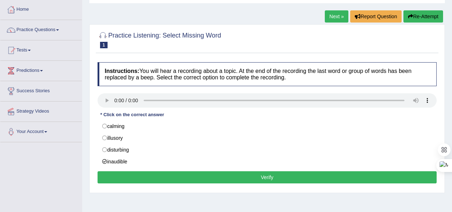
click at [257, 179] on button "Verify" at bounding box center [267, 177] width 339 height 12
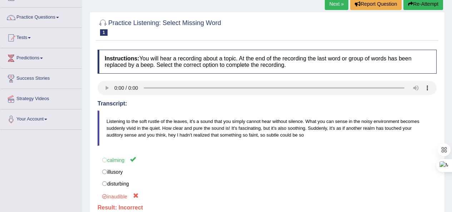
scroll to position [0, 0]
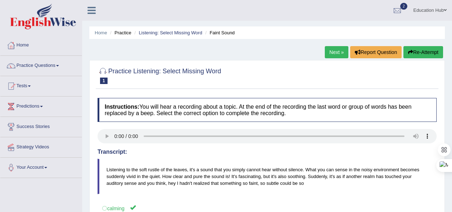
click at [333, 50] on link "Next »" at bounding box center [337, 52] width 24 height 12
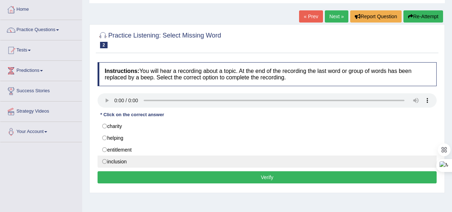
click at [132, 161] on label "inclusion" at bounding box center [267, 161] width 339 height 12
radio input "true"
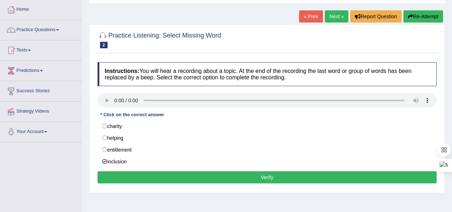
click at [262, 178] on button "Verify" at bounding box center [267, 177] width 339 height 12
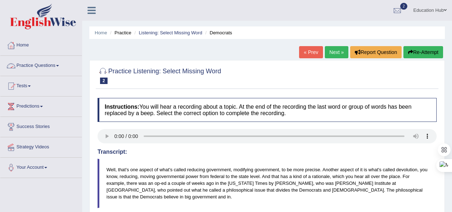
click at [39, 66] on link "Practice Questions" at bounding box center [40, 65] width 81 height 18
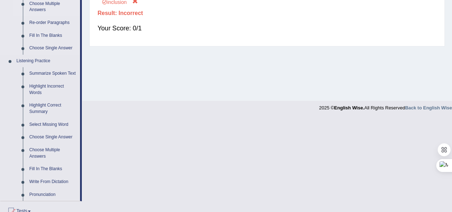
scroll to position [286, 0]
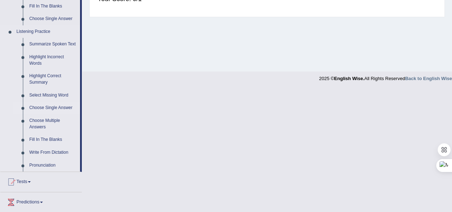
click at [57, 109] on link "Choose Single Answer" at bounding box center [53, 107] width 54 height 13
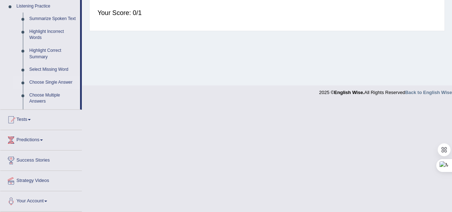
scroll to position [163, 0]
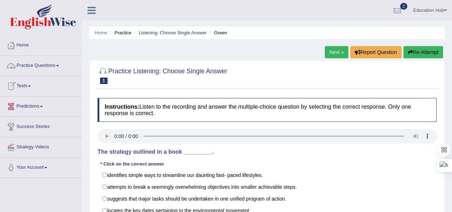
click at [42, 60] on link "Practice Questions" at bounding box center [40, 65] width 81 height 18
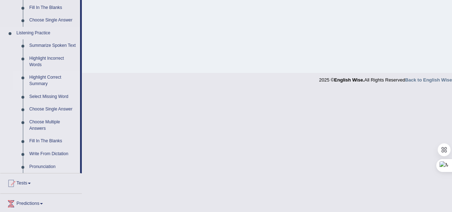
scroll to position [286, 0]
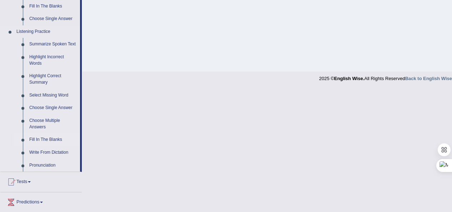
click at [47, 137] on link "Fill In The Blanks" at bounding box center [53, 139] width 54 height 13
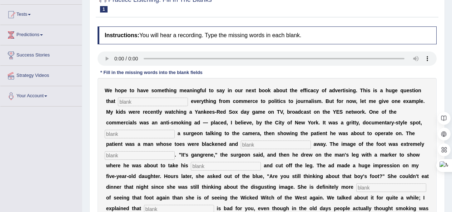
click at [163, 103] on input "text" at bounding box center [153, 102] width 70 height 9
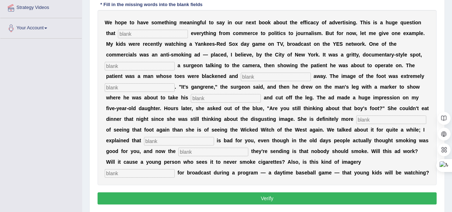
scroll to position [143, 0]
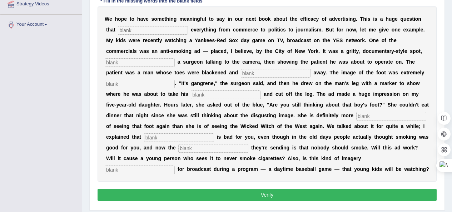
click at [374, 116] on input "text" at bounding box center [391, 116] width 70 height 9
type input "scatal"
click at [163, 138] on input "text" at bounding box center [179, 137] width 70 height 9
type input "smooking"
click at [142, 165] on input "text" at bounding box center [140, 169] width 70 height 9
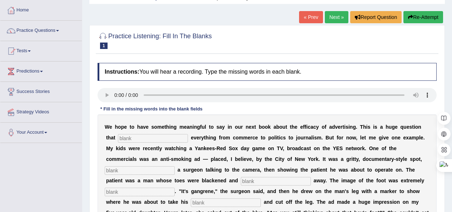
scroll to position [0, 0]
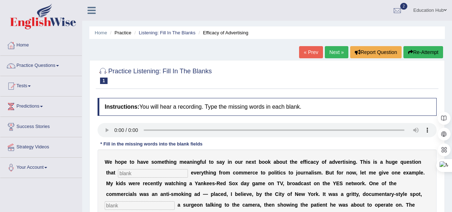
type input "appropriate"
click at [329, 53] on link "Next »" at bounding box center [337, 52] width 24 height 12
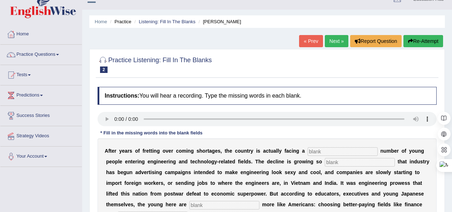
scroll to position [8, 0]
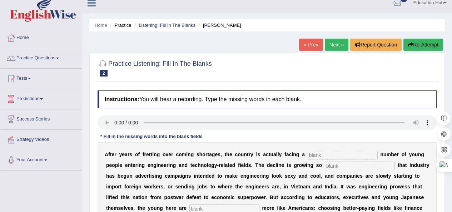
click at [308, 46] on link "« Prev" at bounding box center [311, 45] width 24 height 12
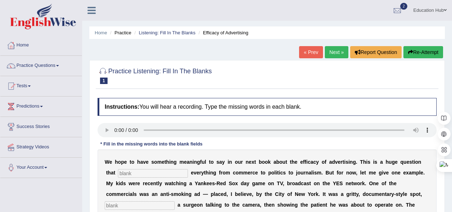
click at [338, 50] on link "Next »" at bounding box center [337, 52] width 24 height 12
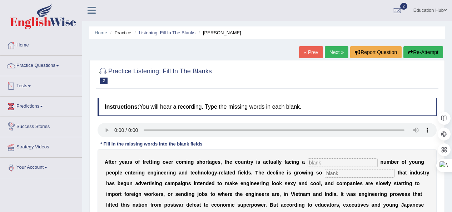
click at [49, 68] on link "Practice Questions" at bounding box center [40, 65] width 81 height 18
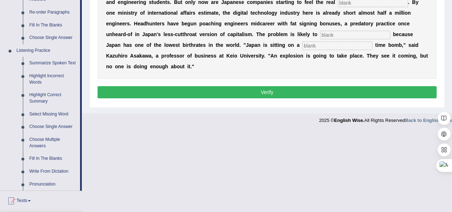
scroll to position [286, 0]
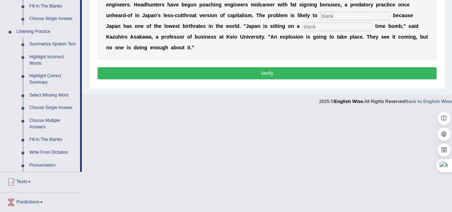
click at [49, 151] on link "Write From Dictation" at bounding box center [53, 152] width 54 height 13
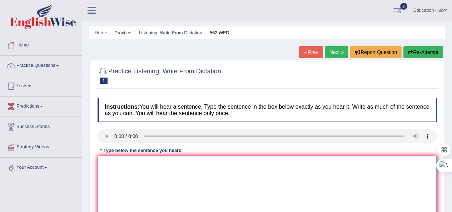
drag, startPoint x: 116, startPoint y: 166, endPoint x: 114, endPoint y: 171, distance: 5.2
click at [114, 171] on textarea at bounding box center [267, 190] width 339 height 69
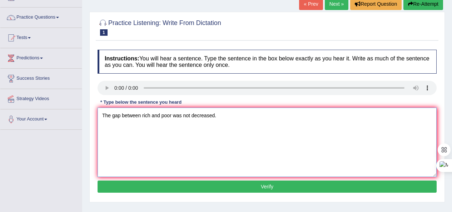
scroll to position [71, 0]
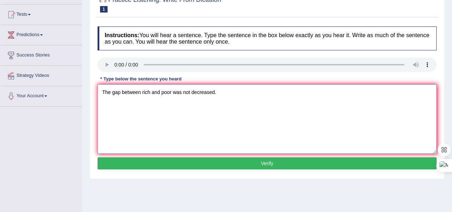
type textarea "The gap between rich and poor was not decreased."
click at [259, 161] on button "Verify" at bounding box center [267, 163] width 339 height 12
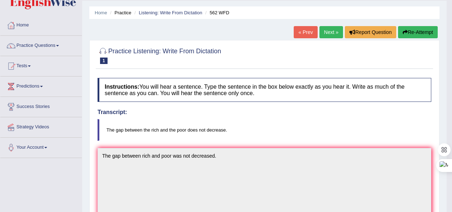
scroll to position [0, 0]
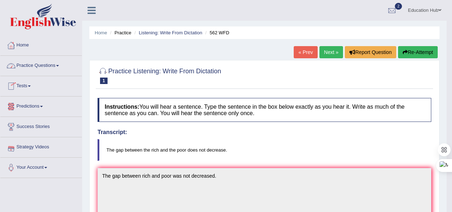
click at [39, 68] on link "Practice Questions" at bounding box center [40, 65] width 81 height 18
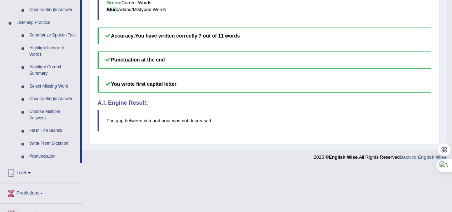
scroll to position [322, 0]
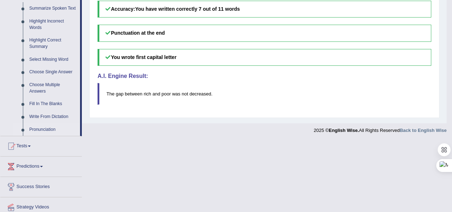
click at [47, 132] on link "Pronunciation" at bounding box center [53, 129] width 54 height 13
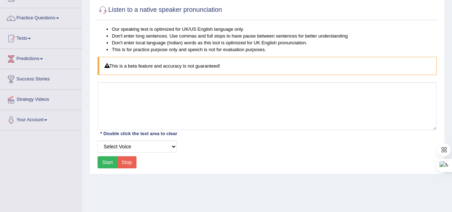
scroll to position [71, 0]
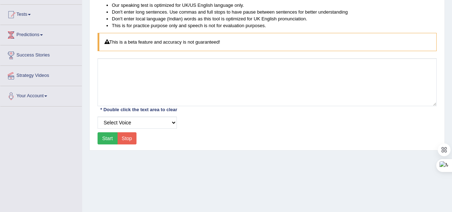
click at [107, 136] on button "Start" at bounding box center [108, 138] width 20 height 12
click at [172, 121] on select "Select Voice UK English Female UK English Male" at bounding box center [137, 122] width 79 height 12
select select "3"
click at [98, 116] on select "Select Voice UK English Female UK English Male" at bounding box center [137, 122] width 79 height 12
click at [102, 142] on button "Start" at bounding box center [108, 138] width 20 height 12
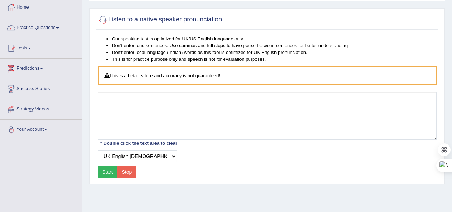
scroll to position [36, 0]
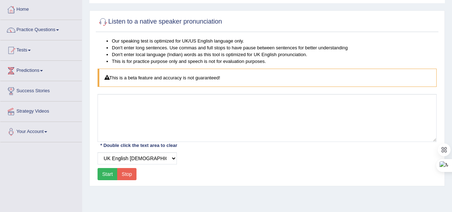
click at [147, 76] on div "This is a beta feature and accuracy is not guaranteed!" at bounding box center [267, 78] width 339 height 18
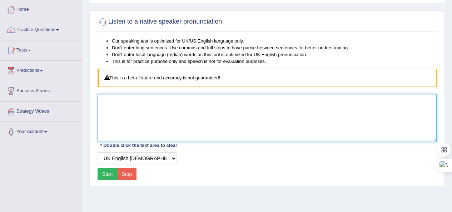
click at [127, 115] on textarea at bounding box center [267, 118] width 339 height 48
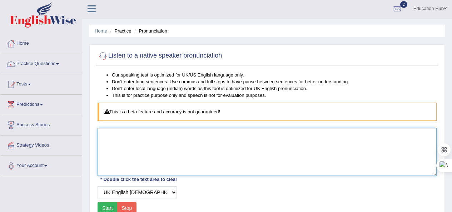
scroll to position [0, 0]
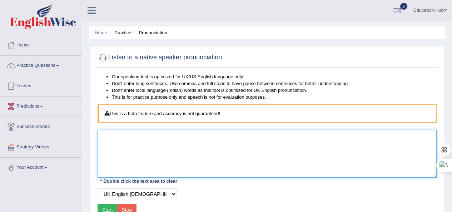
click at [152, 149] on textarea at bounding box center [267, 154] width 339 height 48
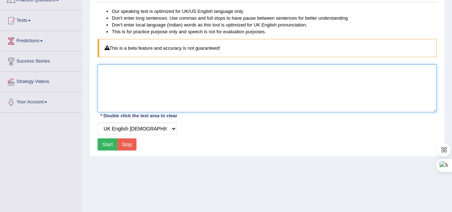
scroll to position [71, 0]
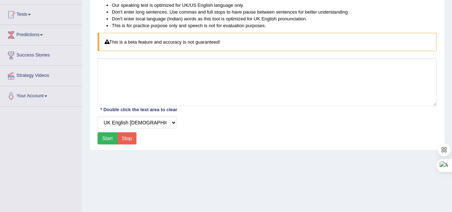
click at [105, 138] on button "Start" at bounding box center [108, 138] width 20 height 12
click at [131, 122] on select "Select Voice UK English Female UK English Male" at bounding box center [137, 122] width 79 height 12
click at [128, 140] on button "Stop" at bounding box center [127, 138] width 20 height 12
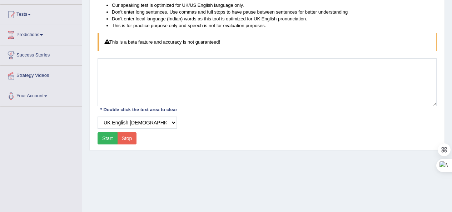
click at [99, 139] on button "Start" at bounding box center [108, 138] width 20 height 12
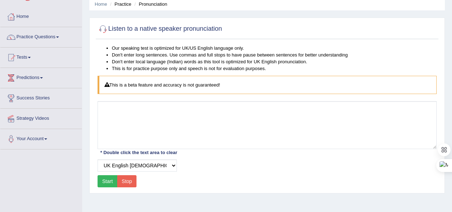
scroll to position [0, 0]
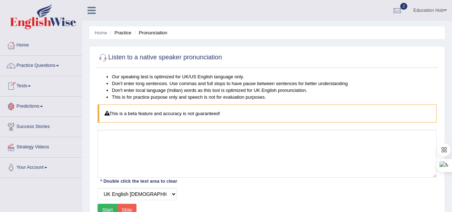
click at [46, 66] on link "Practice Questions" at bounding box center [40, 65] width 81 height 18
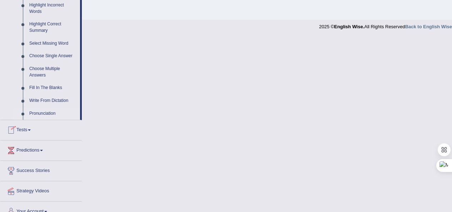
scroll to position [348, 0]
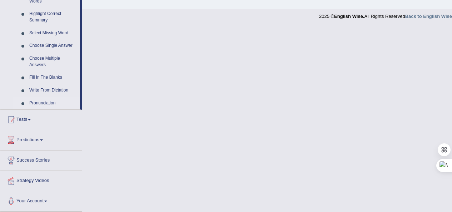
click at [50, 104] on link "Pronunciation" at bounding box center [53, 103] width 54 height 13
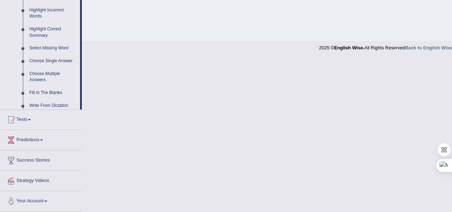
scroll to position [205, 0]
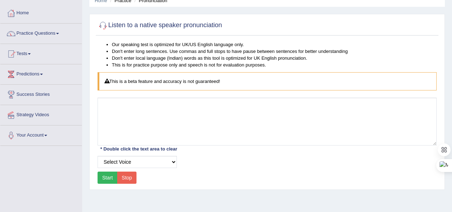
scroll to position [36, 0]
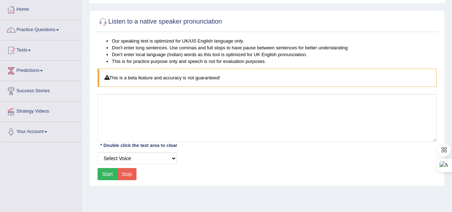
click at [107, 173] on button "Start" at bounding box center [108, 174] width 20 height 12
click at [107, 176] on button "Start" at bounding box center [108, 174] width 20 height 12
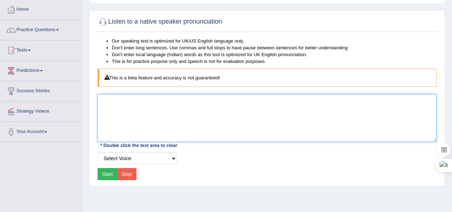
click at [173, 123] on textarea at bounding box center [267, 118] width 339 height 48
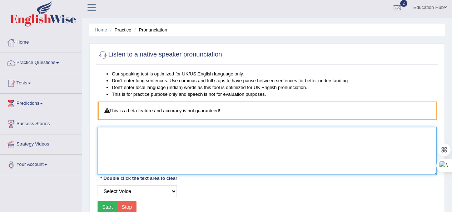
scroll to position [0, 0]
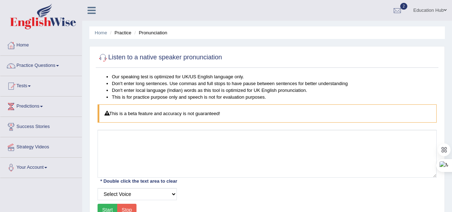
click at [126, 207] on button "Stop" at bounding box center [127, 210] width 20 height 12
click at [107, 209] on button "Start" at bounding box center [108, 210] width 20 height 12
click at [39, 64] on link "Practice Questions" at bounding box center [40, 65] width 81 height 18
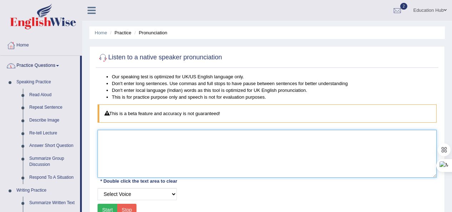
click at [190, 144] on textarea at bounding box center [267, 154] width 339 height 48
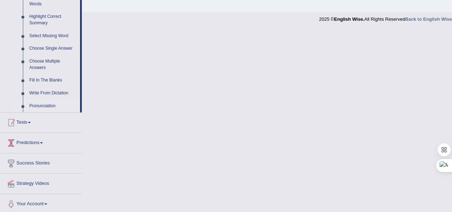
scroll to position [348, 0]
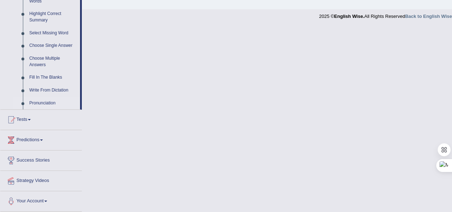
click at [24, 120] on link "Tests" at bounding box center [40, 119] width 81 height 18
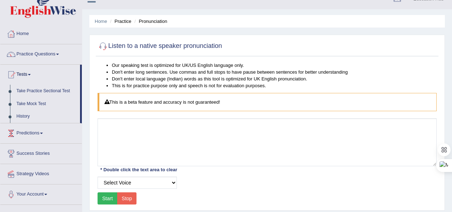
scroll to position [8, 0]
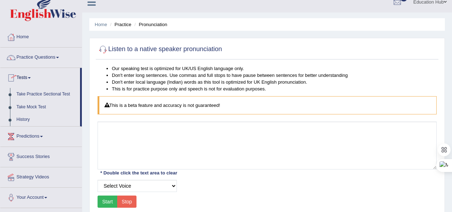
click at [30, 77] on link "Tests" at bounding box center [40, 77] width 80 height 18
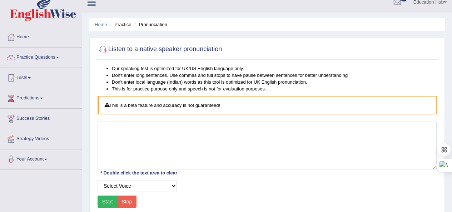
click at [30, 77] on link "Tests" at bounding box center [40, 77] width 81 height 18
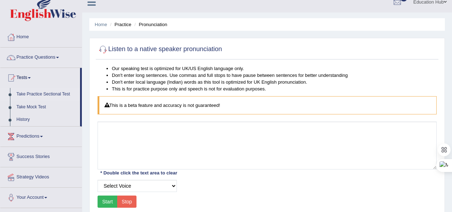
click at [54, 93] on link "Take Practice Sectional Test" at bounding box center [46, 94] width 67 height 13
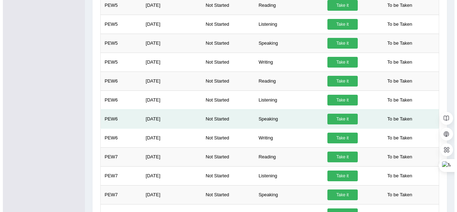
scroll to position [429, 0]
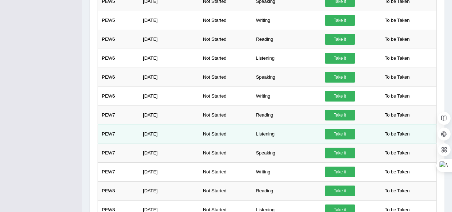
click at [333, 134] on link "Take it" at bounding box center [340, 134] width 30 height 11
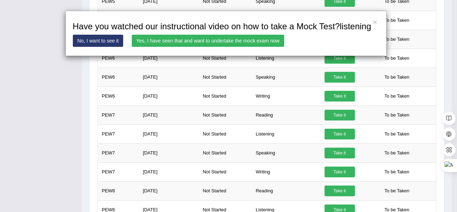
click at [181, 40] on link "Yes, I have seen that and want to undertake the mock exam now" at bounding box center [208, 41] width 153 height 12
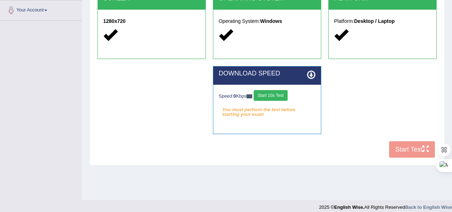
scroll to position [163, 0]
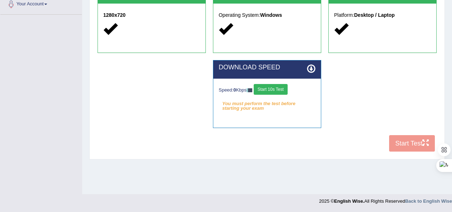
click at [412, 137] on div "COOKIES Cookies Enabled JAVASCRIPT Javascript Enabled BROWSER Browser: Chrome S…" at bounding box center [267, 32] width 343 height 245
click at [404, 141] on div "COOKIES Cookies Enabled JAVASCRIPT Javascript Enabled BROWSER Browser: Chrome S…" at bounding box center [267, 32] width 343 height 245
click at [395, 141] on div "COOKIES Cookies Enabled JAVASCRIPT Javascript Enabled BROWSER Browser: Chrome S…" at bounding box center [267, 32] width 343 height 245
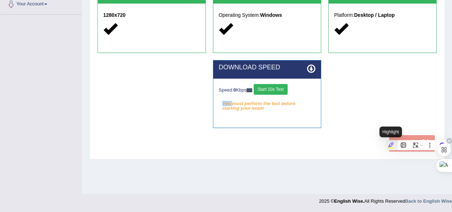
click at [397, 140] on div at bounding box center [391, 145] width 13 height 10
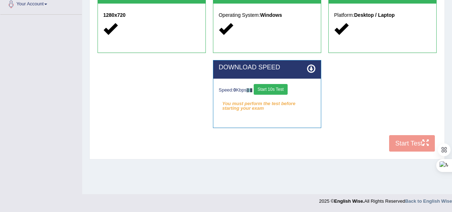
click at [405, 144] on div "COOKIES Cookies Enabled JAVASCRIPT Javascript Enabled BROWSER Browser: Chrome S…" at bounding box center [267, 32] width 343 height 245
click at [276, 88] on button "Start 10s Test" at bounding box center [271, 89] width 34 height 11
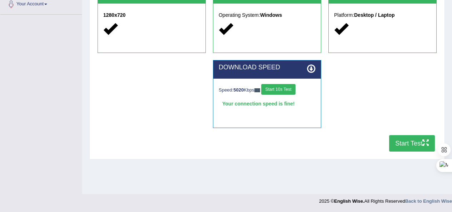
click at [397, 139] on button "Start Test" at bounding box center [412, 143] width 46 height 16
